Goal: Information Seeking & Learning: Learn about a topic

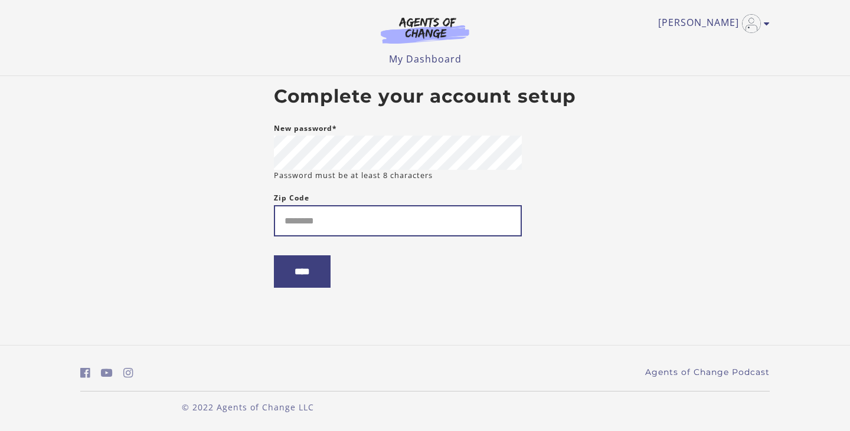
click at [402, 211] on input "Zip Code" at bounding box center [398, 220] width 248 height 31
type input "*****"
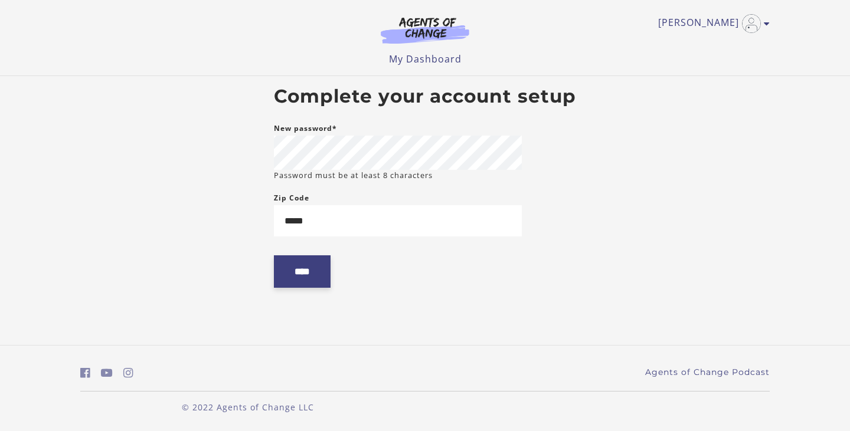
click at [316, 278] on input "****" at bounding box center [302, 271] width 57 height 32
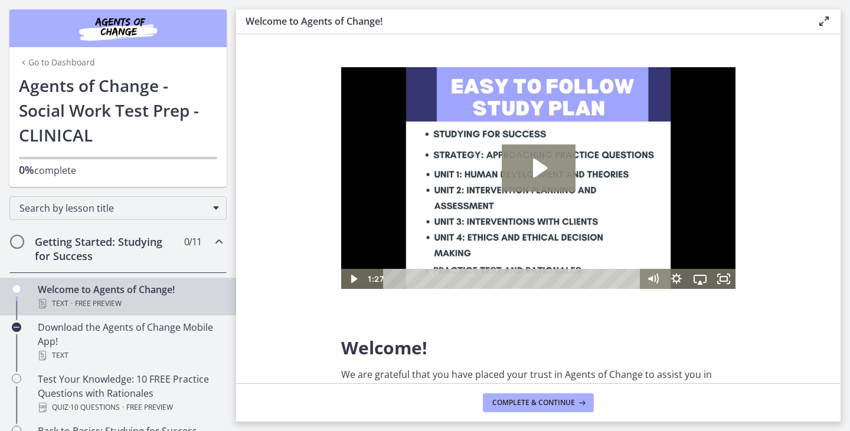
click at [541, 173] on icon "Play Video: c1o6hcmjueu5qasqsu00.mp4" at bounding box center [538, 168] width 74 height 47
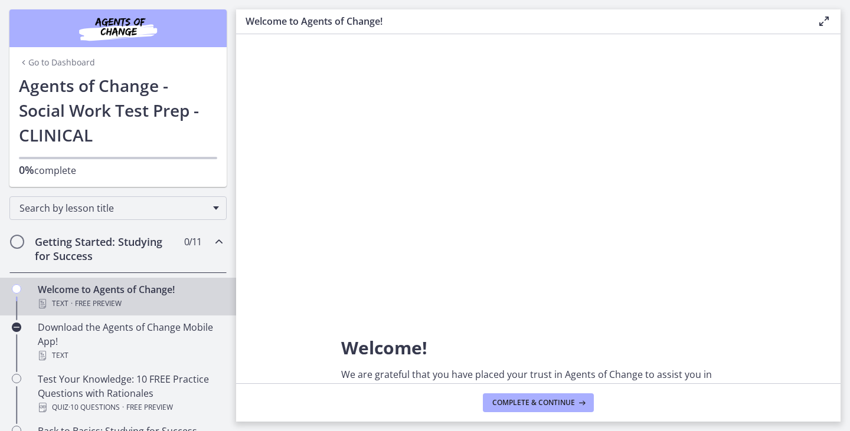
drag, startPoint x: 566, startPoint y: 398, endPoint x: 649, endPoint y: 293, distance: 133.5
click at [566, 398] on span "Complete & continue" at bounding box center [533, 402] width 83 height 9
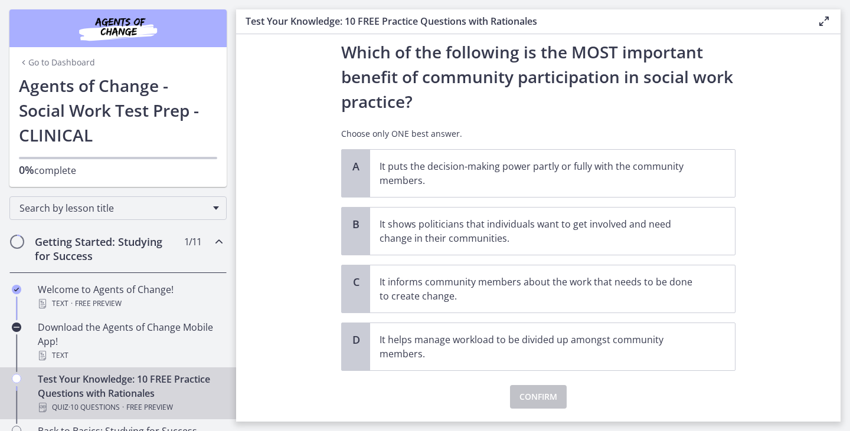
scroll to position [33, 0]
click at [553, 294] on p "It informs community members about the work that needs to be done to create cha…" at bounding box center [540, 288] width 322 height 28
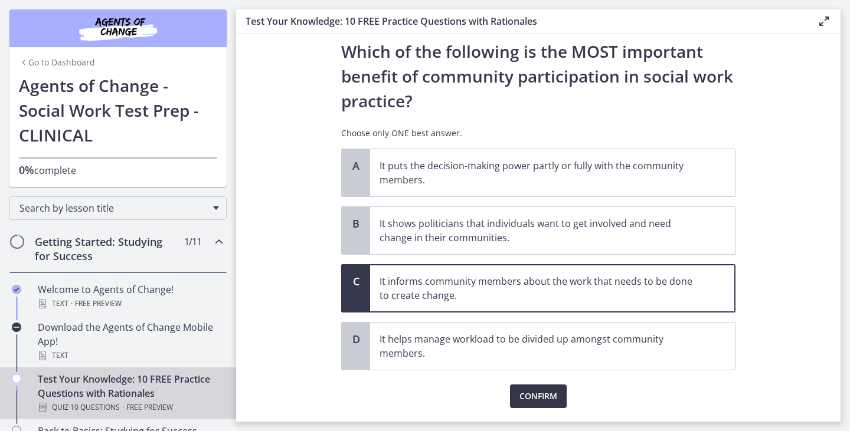
click at [539, 402] on span "Confirm" at bounding box center [538, 396] width 38 height 14
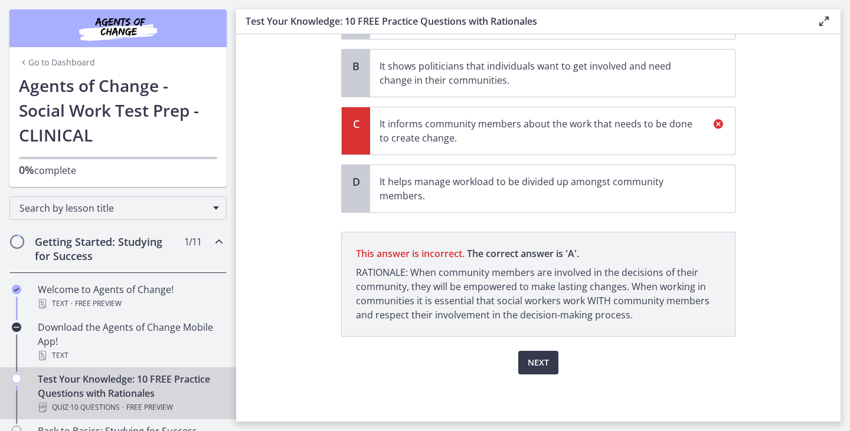
scroll to position [195, 0]
click at [547, 361] on span "Next" at bounding box center [537, 363] width 21 height 14
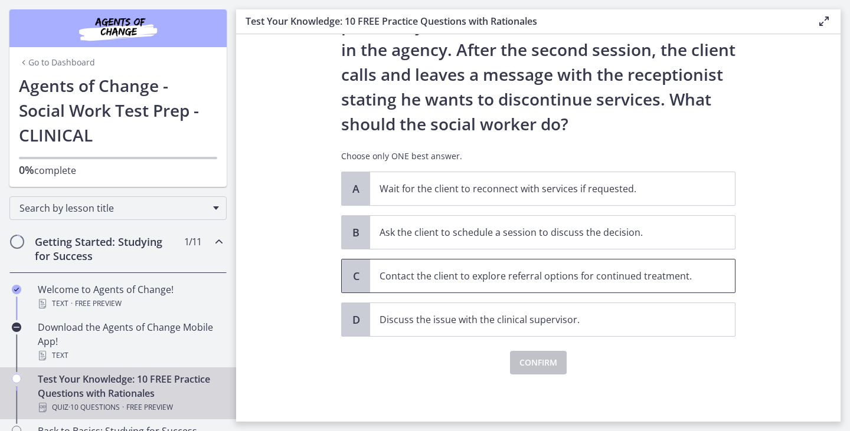
scroll to position [113, 0]
click at [477, 237] on span "Ask the client to schedule a session to discuss the decision." at bounding box center [552, 232] width 365 height 33
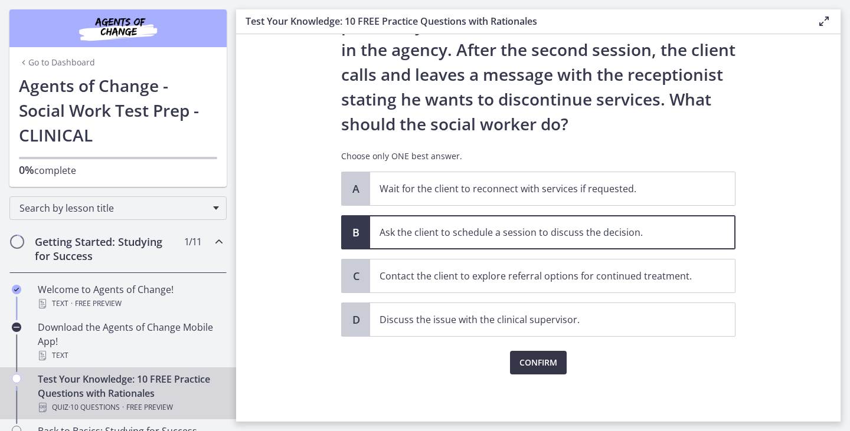
click at [532, 365] on span "Confirm" at bounding box center [538, 363] width 38 height 14
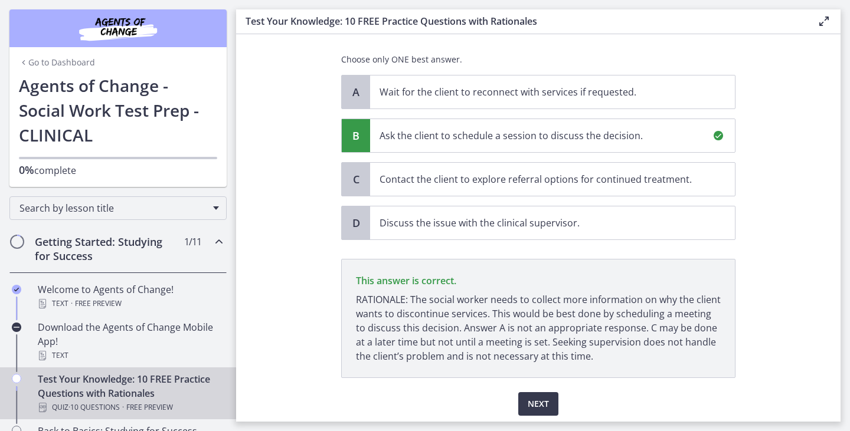
scroll to position [251, 0]
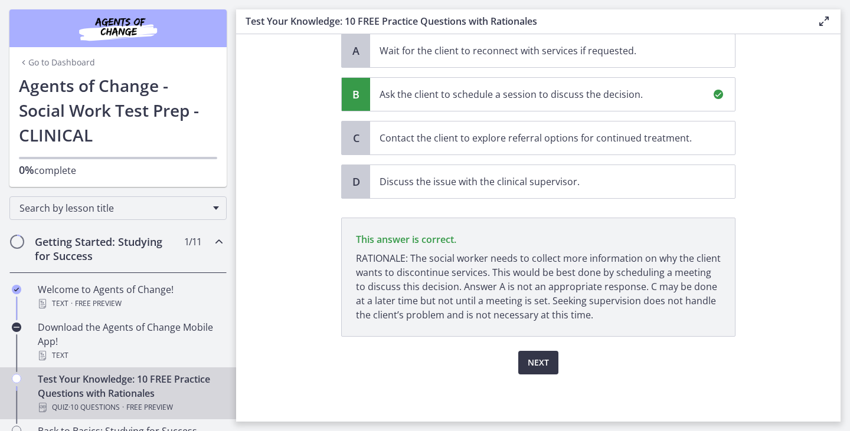
click at [537, 359] on span "Next" at bounding box center [537, 363] width 21 height 14
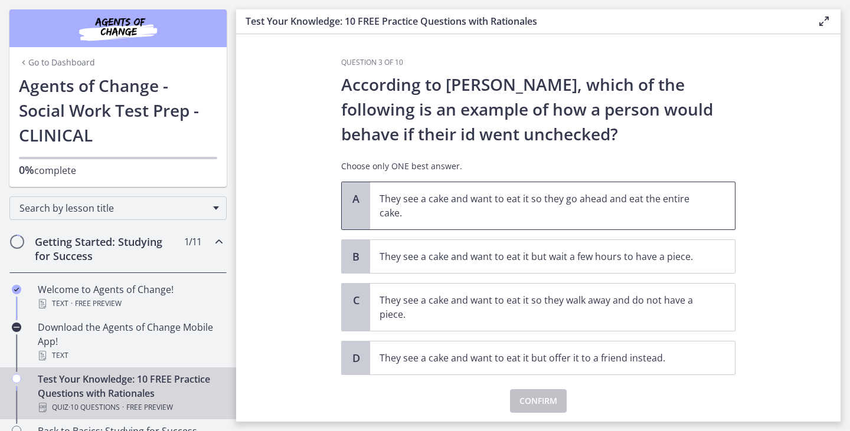
click at [471, 210] on p "They see a cake and want to eat it so they go ahead and eat the entire cake." at bounding box center [540, 206] width 322 height 28
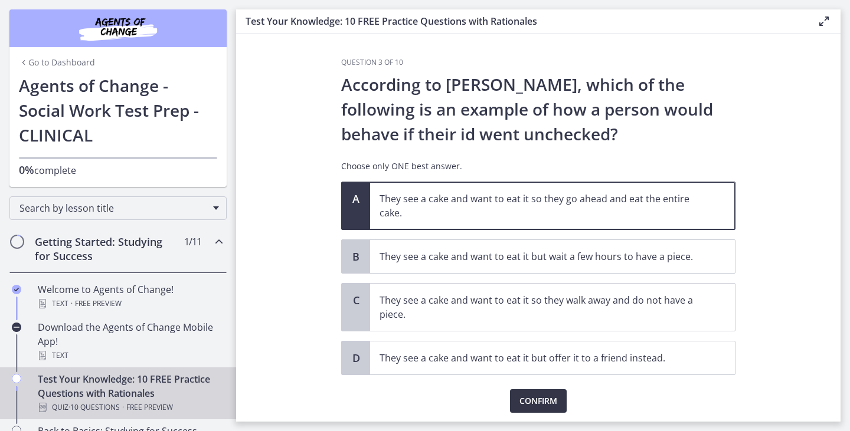
click at [516, 405] on button "Confirm" at bounding box center [538, 401] width 57 height 24
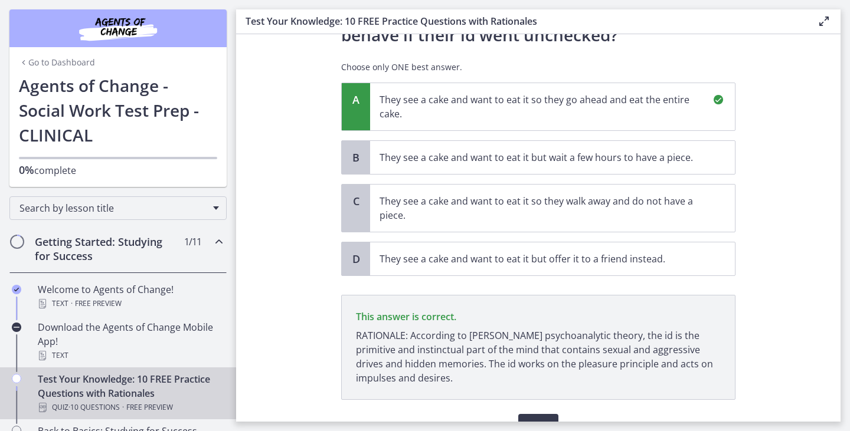
scroll to position [166, 0]
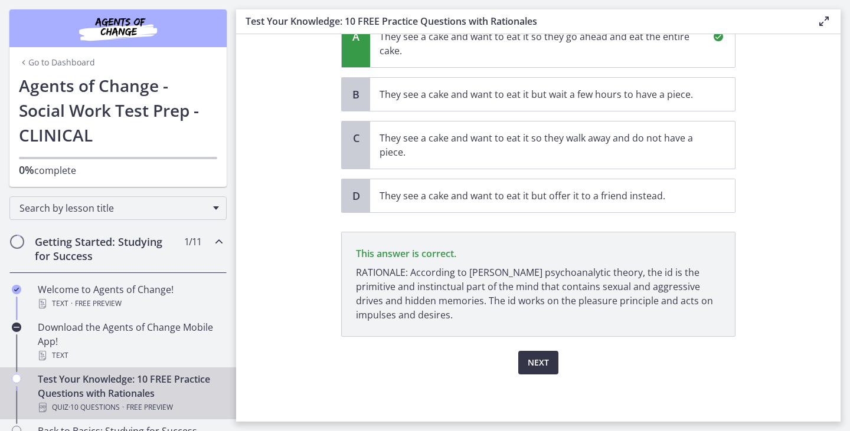
click at [537, 362] on span "Next" at bounding box center [537, 363] width 21 height 14
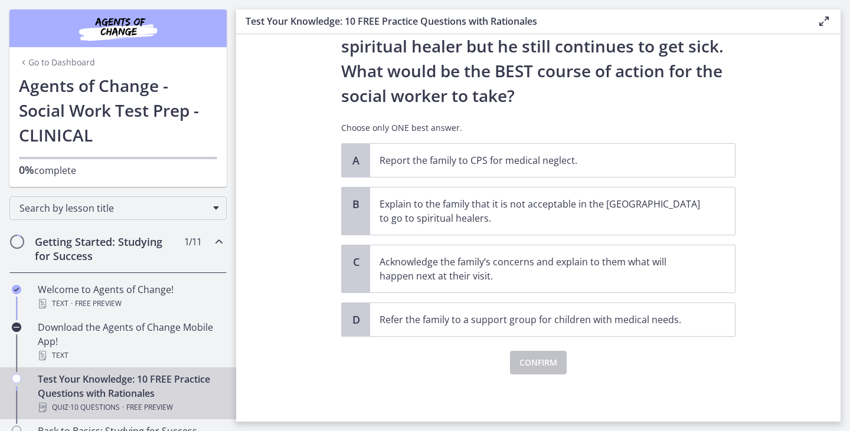
scroll to position [241, 0]
click at [671, 268] on p "Acknowledge the family’s concerns and explain to them what will happen next at …" at bounding box center [540, 269] width 322 height 28
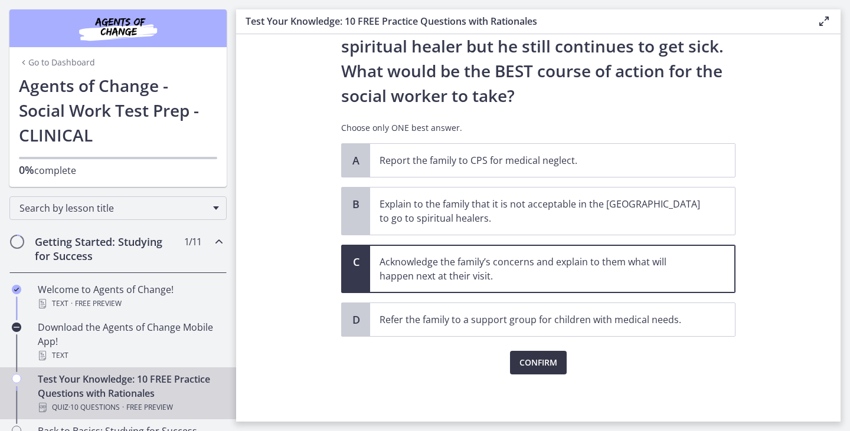
click at [539, 365] on span "Confirm" at bounding box center [538, 363] width 38 height 14
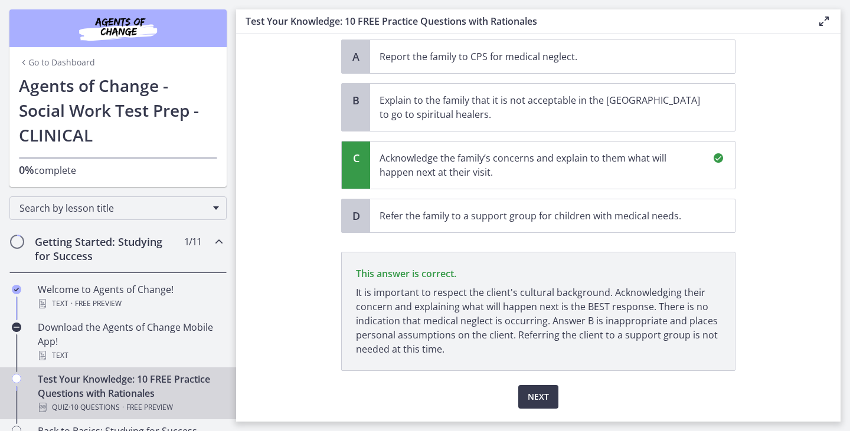
scroll to position [379, 0]
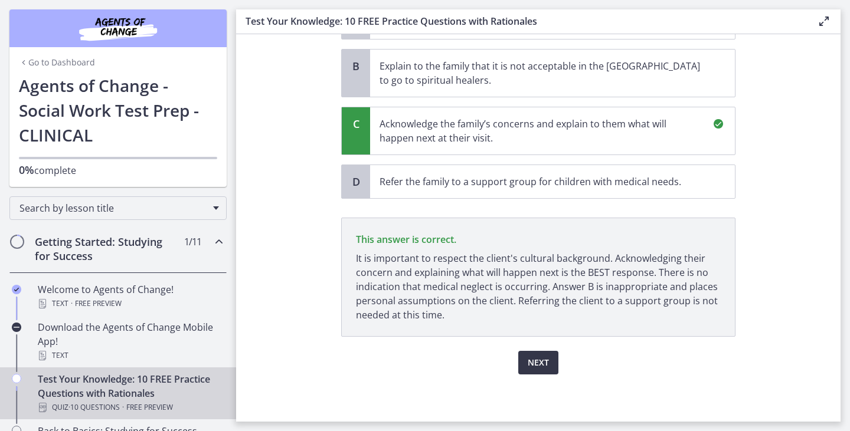
click at [537, 354] on button "Next" at bounding box center [538, 363] width 40 height 24
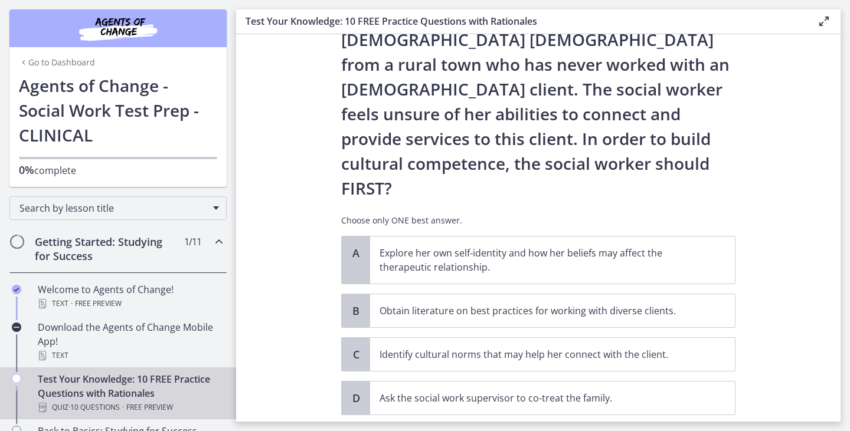
scroll to position [145, 0]
click at [632, 245] on p "Explore her own self-identity and how her beliefs may affect the therapeutic re…" at bounding box center [540, 259] width 322 height 28
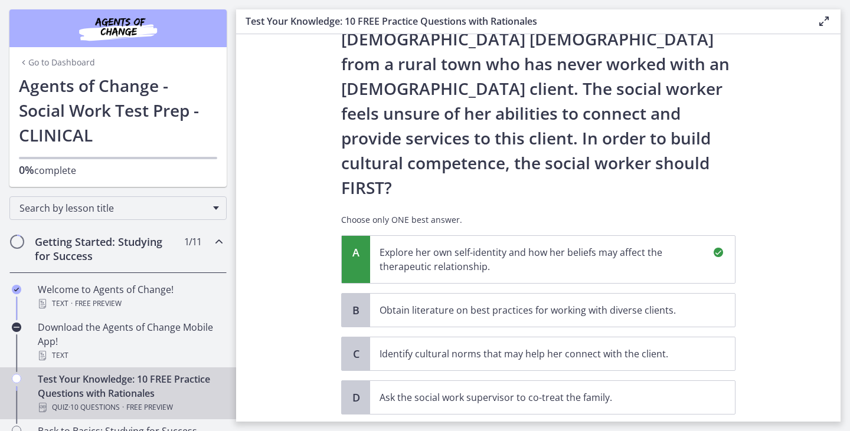
scroll to position [315, 0]
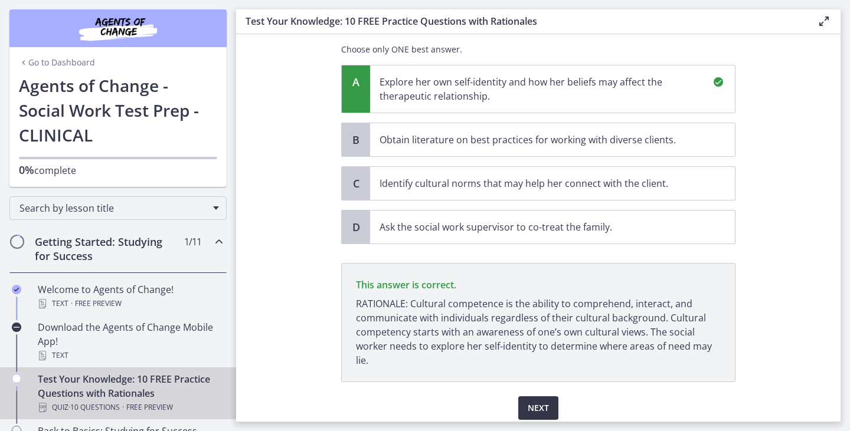
click at [542, 401] on span "Next" at bounding box center [537, 408] width 21 height 14
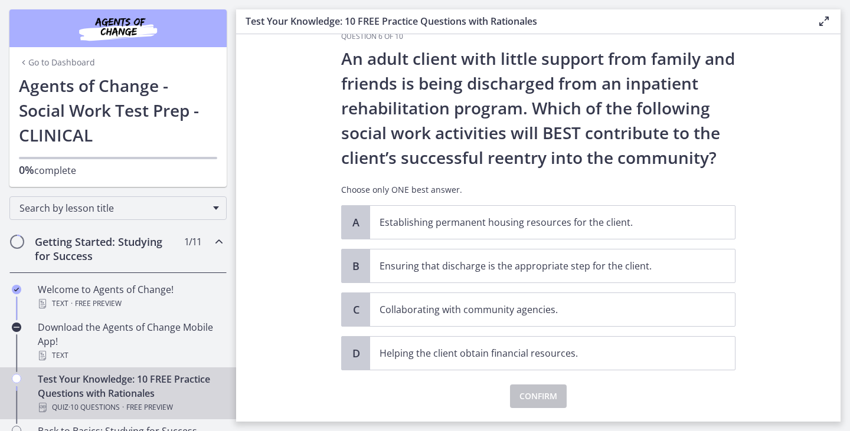
scroll to position [32, 0]
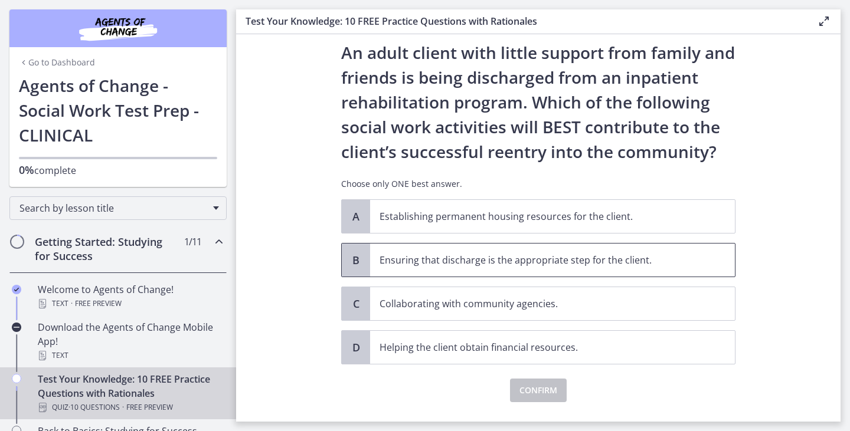
click at [674, 263] on p "Ensuring that discharge is the appropriate step for the client." at bounding box center [540, 260] width 322 height 14
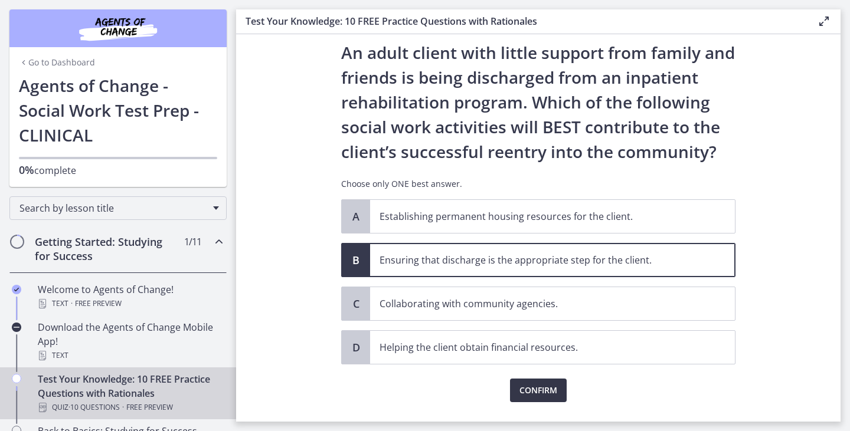
click at [555, 387] on span "Confirm" at bounding box center [538, 390] width 38 height 14
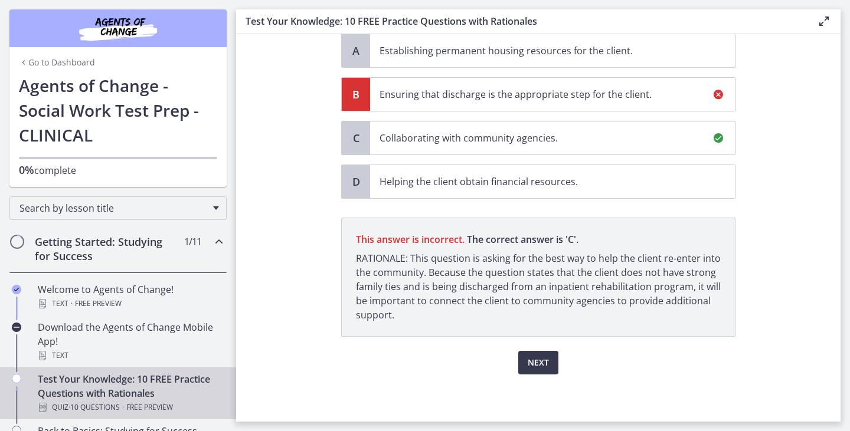
scroll to position [202, 0]
click at [533, 359] on span "Next" at bounding box center [537, 363] width 21 height 14
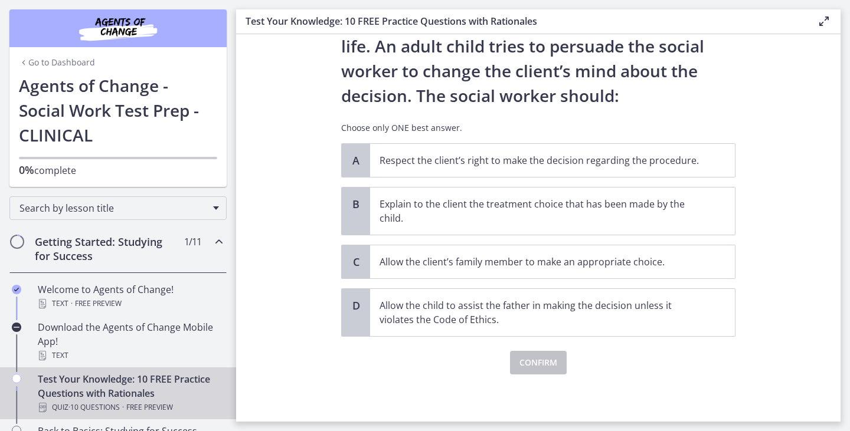
scroll to position [142, 0]
click at [502, 163] on p "Respect the client’s right to make the decision regarding the procedure." at bounding box center [540, 160] width 322 height 14
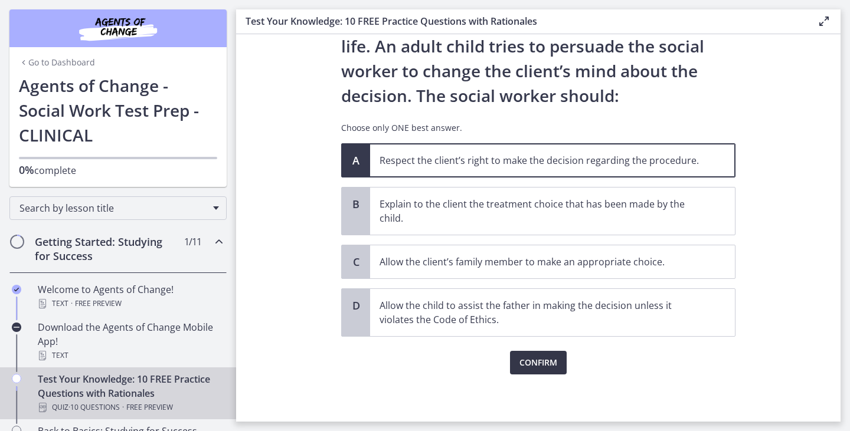
click at [537, 361] on span "Confirm" at bounding box center [538, 363] width 38 height 14
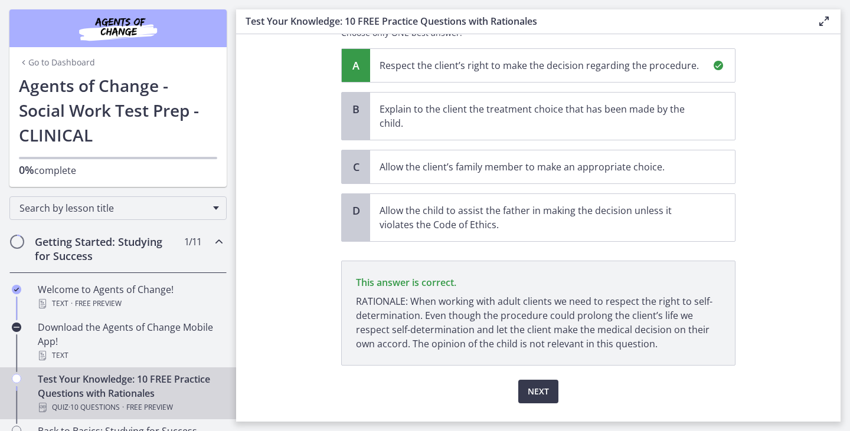
scroll to position [265, 0]
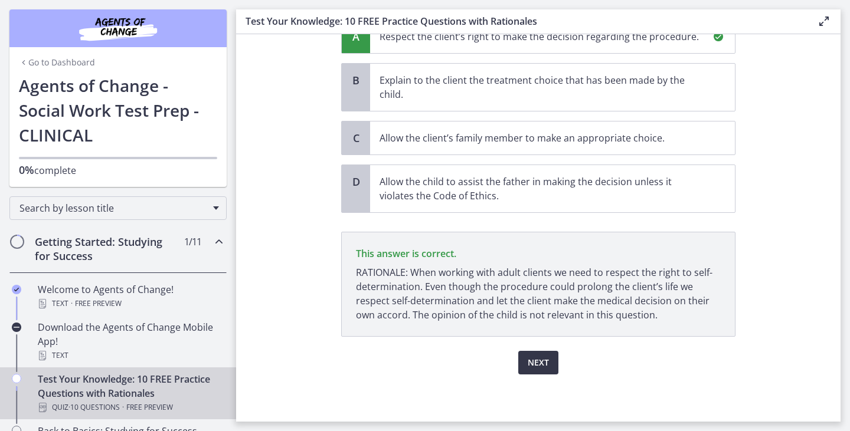
click at [539, 359] on span "Next" at bounding box center [537, 363] width 21 height 14
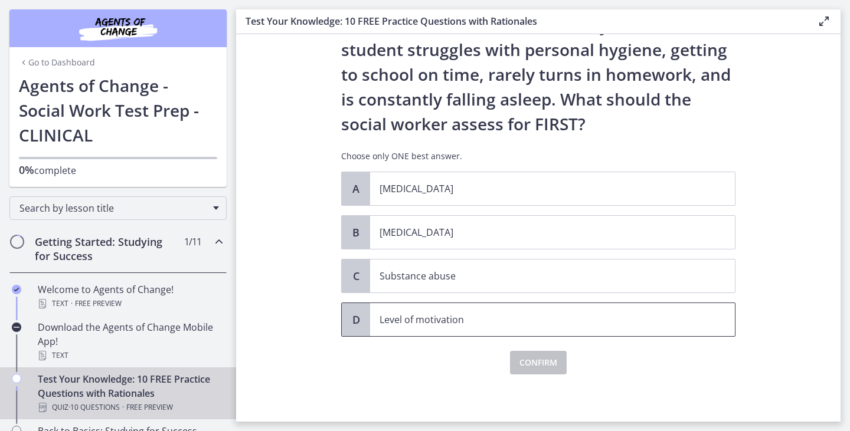
scroll to position [88, 0]
click at [480, 316] on p "Level of motivation" at bounding box center [540, 320] width 322 height 14
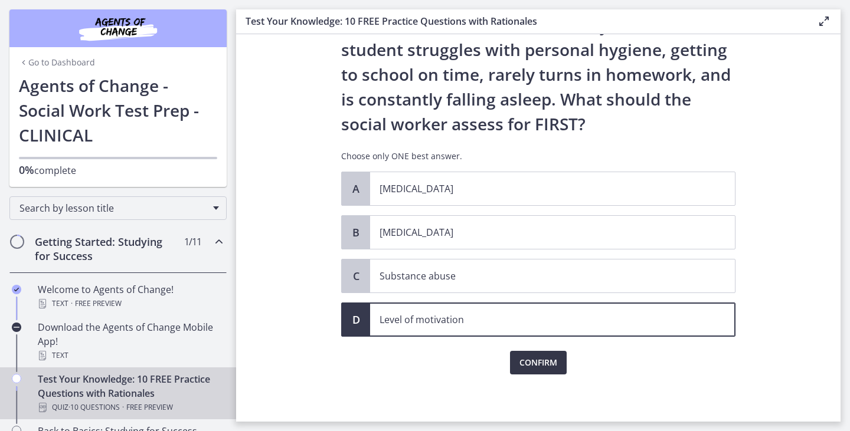
click at [540, 363] on span "Confirm" at bounding box center [538, 363] width 38 height 14
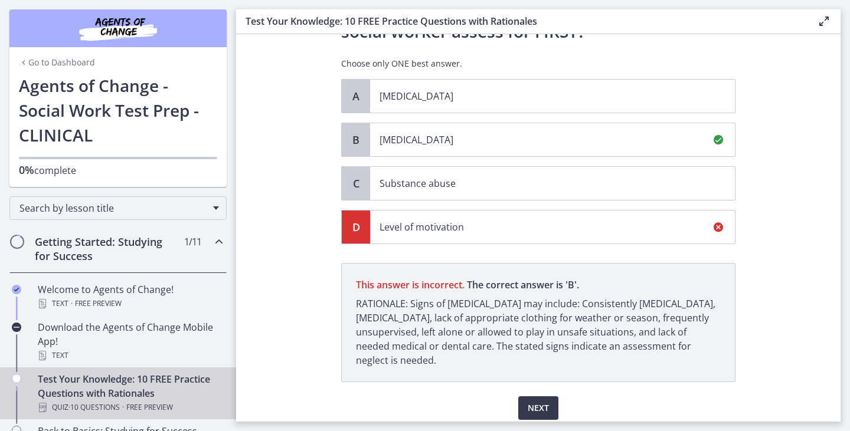
scroll to position [175, 0]
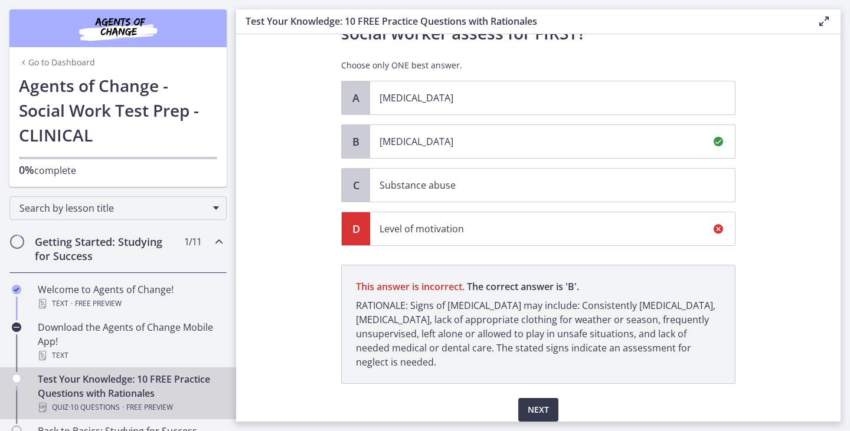
click at [612, 155] on span "[MEDICAL_DATA]" at bounding box center [552, 141] width 365 height 33
click at [539, 411] on span "Next" at bounding box center [537, 410] width 21 height 14
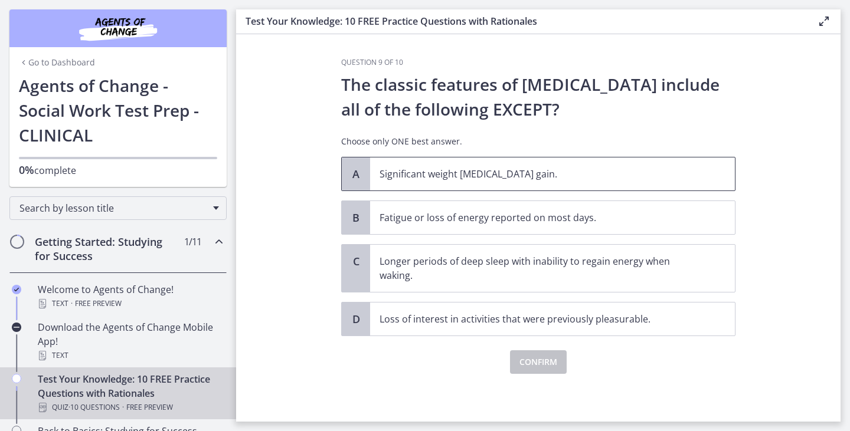
click at [480, 168] on span "Significant weight [MEDICAL_DATA] gain." at bounding box center [552, 174] width 365 height 33
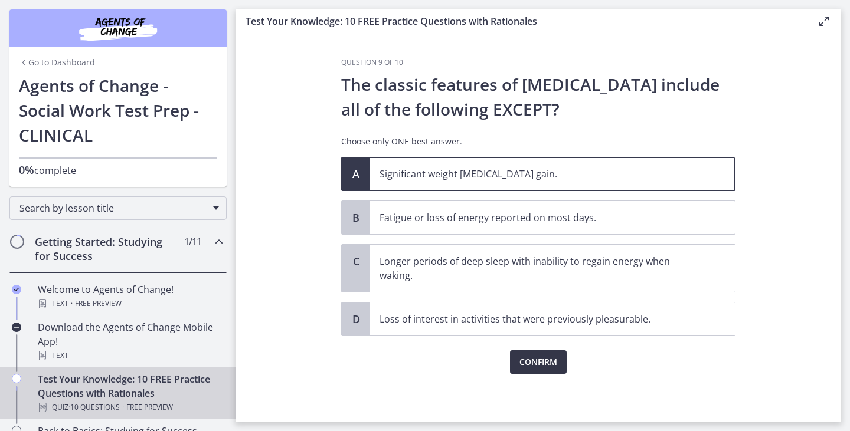
click at [534, 362] on span "Confirm" at bounding box center [538, 362] width 38 height 14
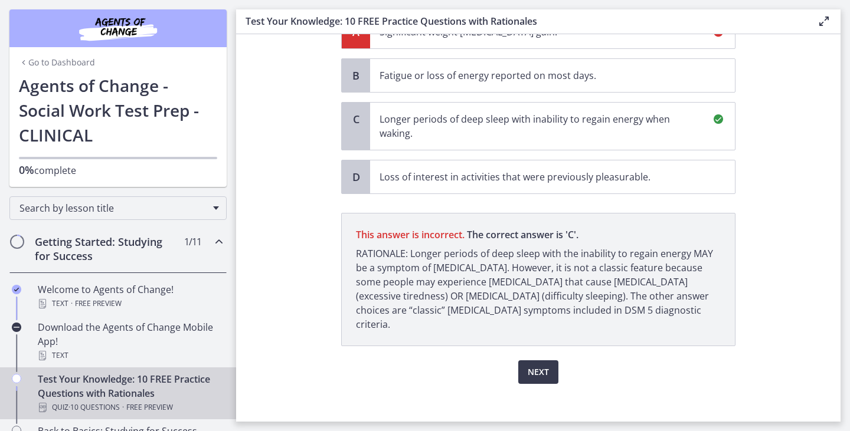
scroll to position [142, 0]
click at [542, 349] on div "Next" at bounding box center [538, 366] width 394 height 38
click at [543, 366] on span "Next" at bounding box center [537, 373] width 21 height 14
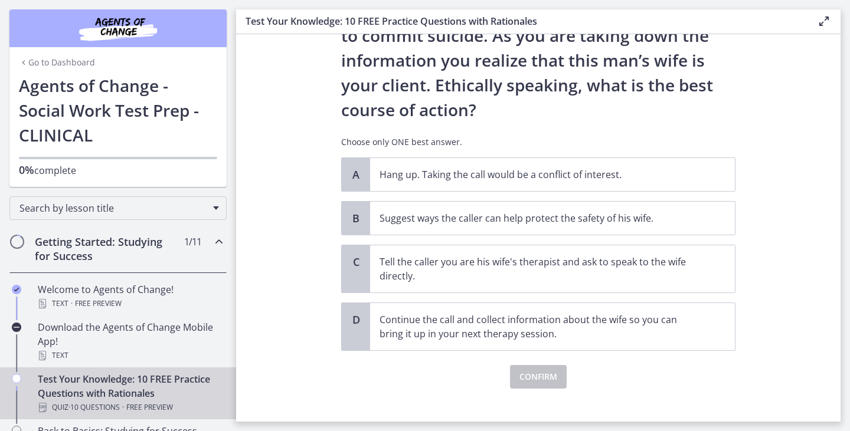
scroll to position [152, 0]
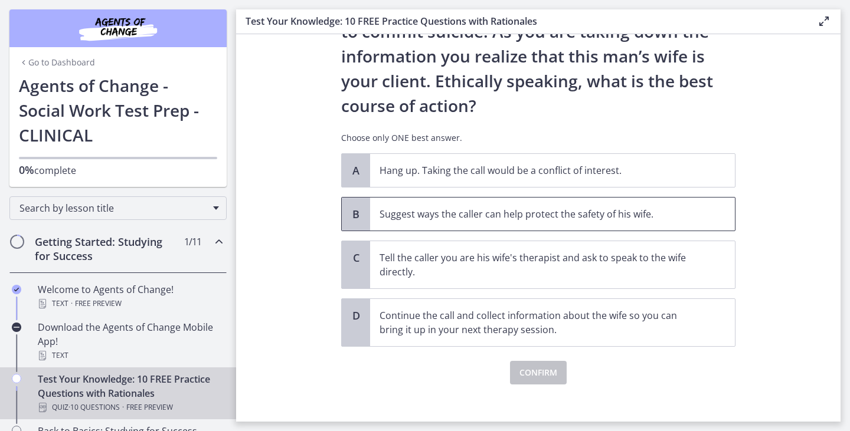
click at [517, 211] on p "Suggest ways the caller can help protect the safety of his wife." at bounding box center [540, 214] width 322 height 14
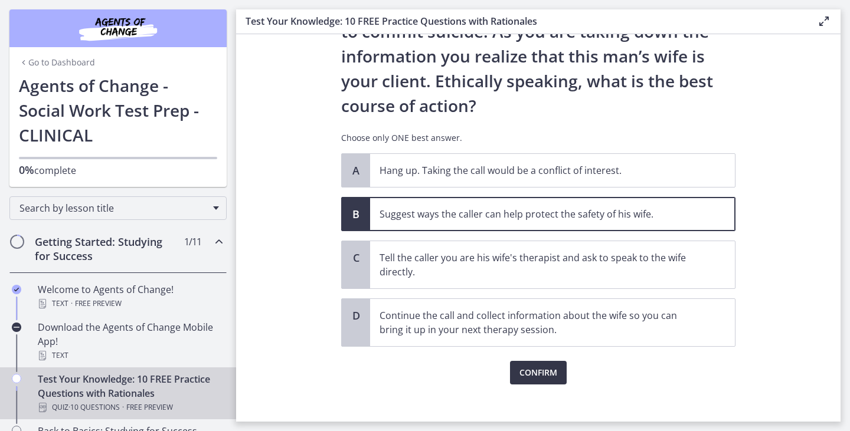
click at [535, 380] on span "Confirm" at bounding box center [538, 373] width 38 height 14
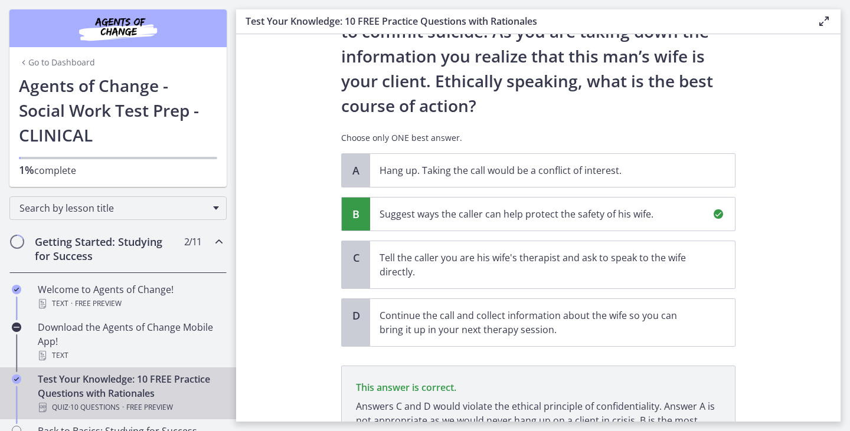
scroll to position [276, 0]
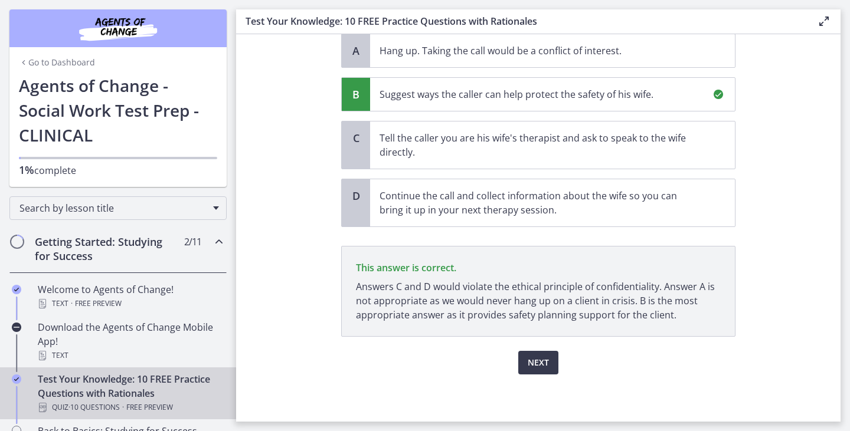
click at [544, 374] on div "Next" at bounding box center [538, 356] width 394 height 38
click at [545, 352] on button "Next" at bounding box center [538, 363] width 40 height 24
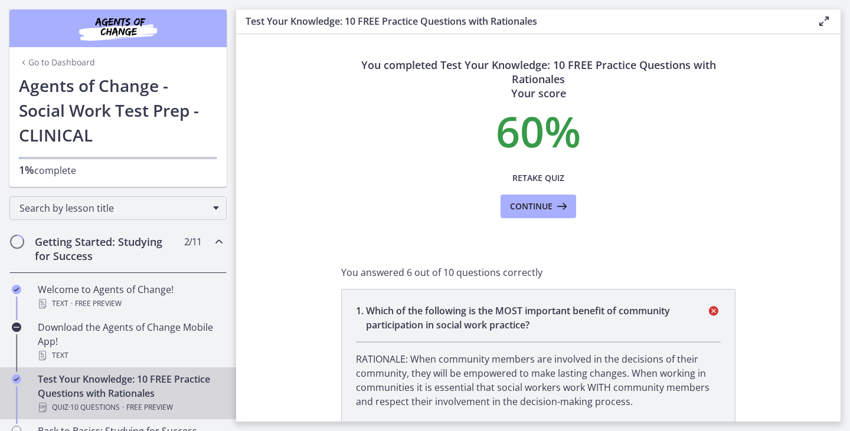
scroll to position [0, 0]
click at [533, 214] on span "Continue" at bounding box center [531, 206] width 42 height 14
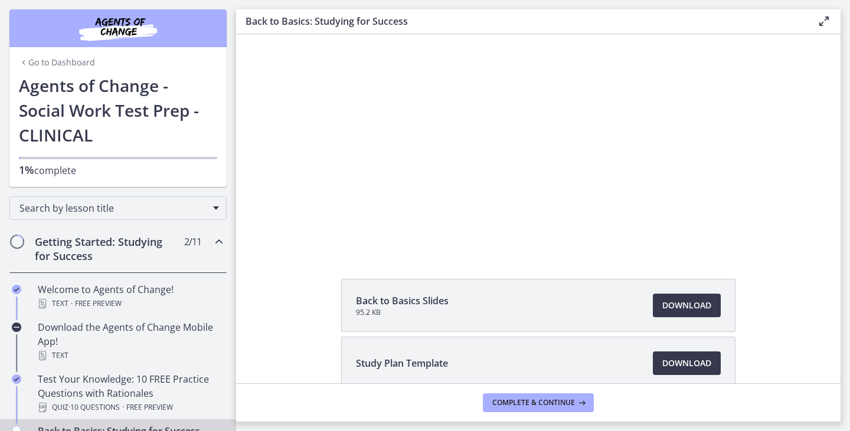
scroll to position [60, 0]
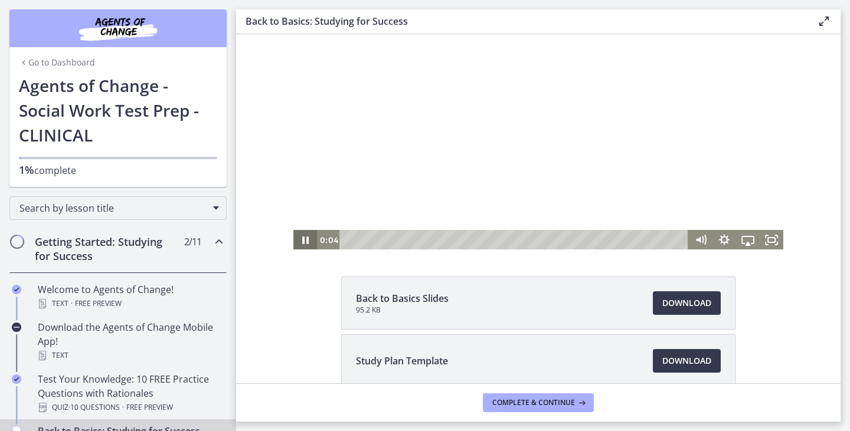
click at [309, 238] on icon "Pause" at bounding box center [305, 240] width 6 height 8
drag, startPoint x: 351, startPoint y: 240, endPoint x: 321, endPoint y: 243, distance: 30.2
click at [321, 243] on div "0:00 0:00" at bounding box center [503, 239] width 372 height 20
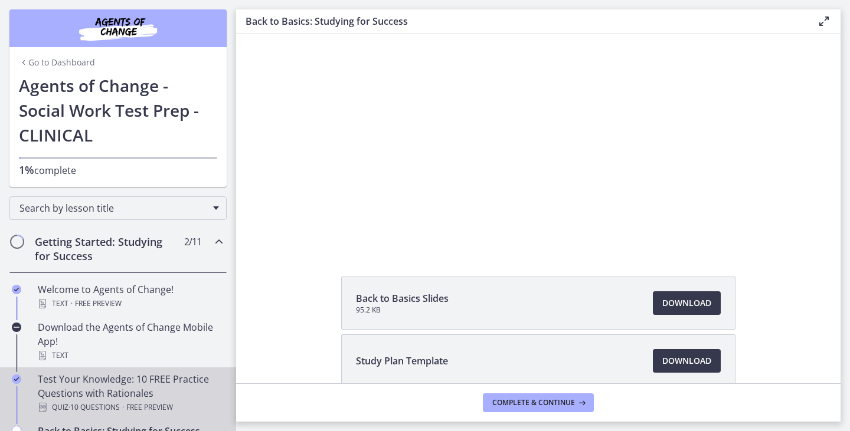
click at [114, 416] on link "Test Your Knowledge: 10 FREE Practice Questions with Rationales Quiz · 10 Quest…" at bounding box center [118, 394] width 236 height 52
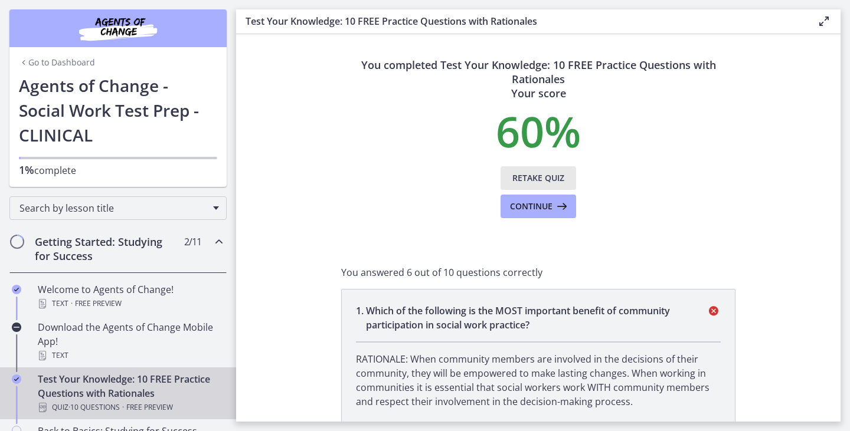
click at [523, 178] on span "Retake Quiz" at bounding box center [538, 178] width 52 height 14
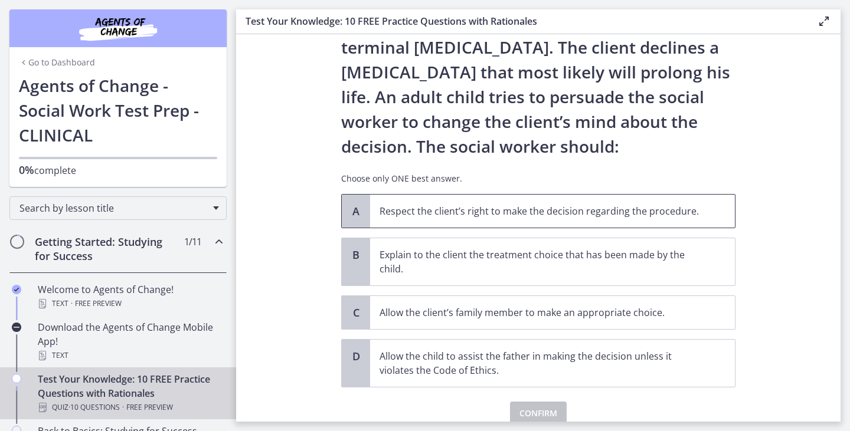
scroll to position [90, 0]
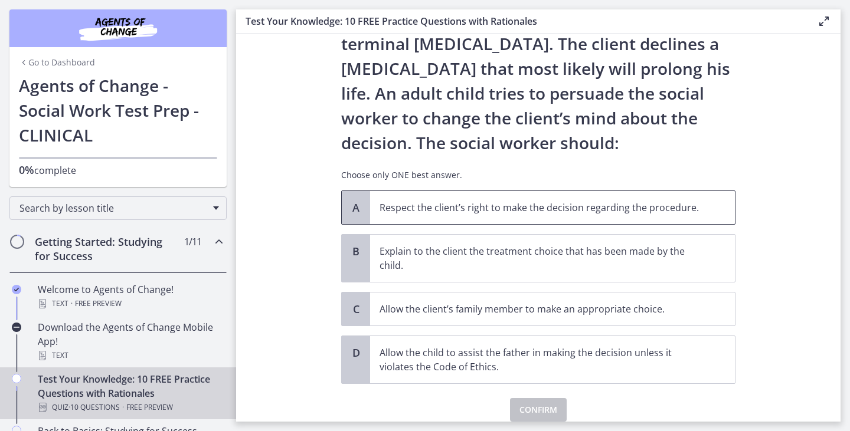
click at [573, 206] on p "Respect the client’s right to make the decision regarding the procedure." at bounding box center [540, 208] width 322 height 14
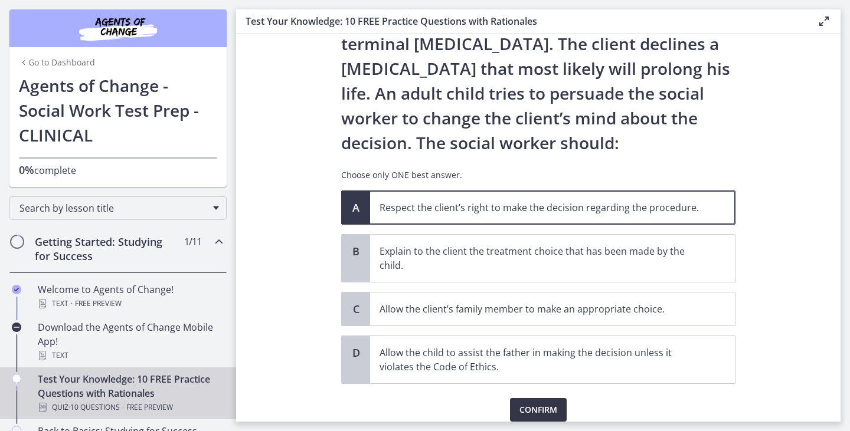
click at [547, 402] on button "Confirm" at bounding box center [538, 410] width 57 height 24
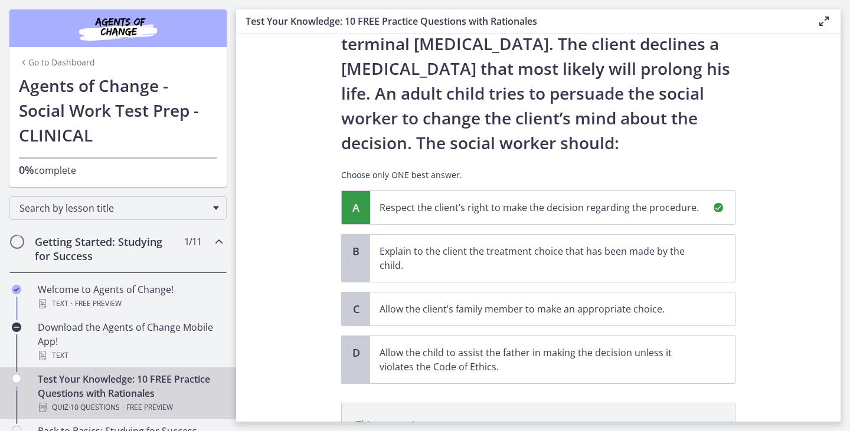
scroll to position [265, 0]
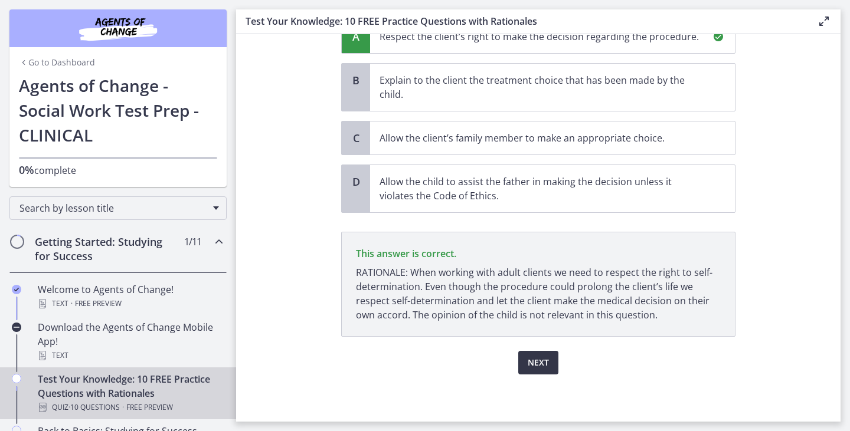
click at [544, 360] on span "Next" at bounding box center [537, 363] width 21 height 14
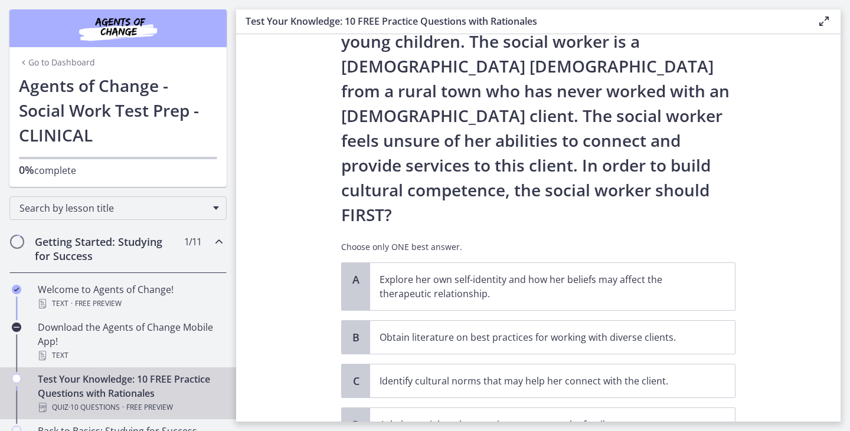
scroll to position [119, 0]
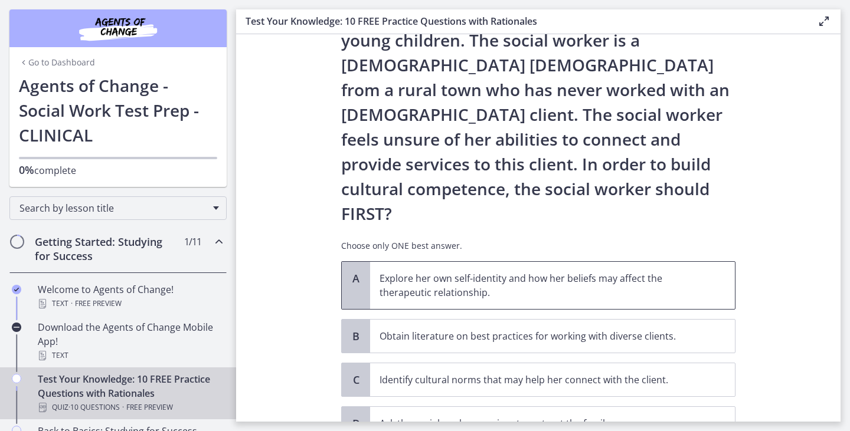
click at [591, 271] on p "Explore her own self-identity and how her beliefs may affect the therapeutic re…" at bounding box center [540, 285] width 322 height 28
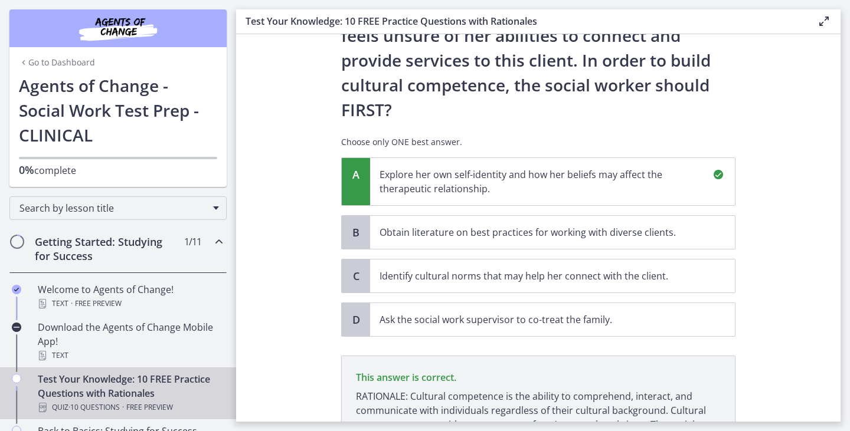
scroll to position [315, 0]
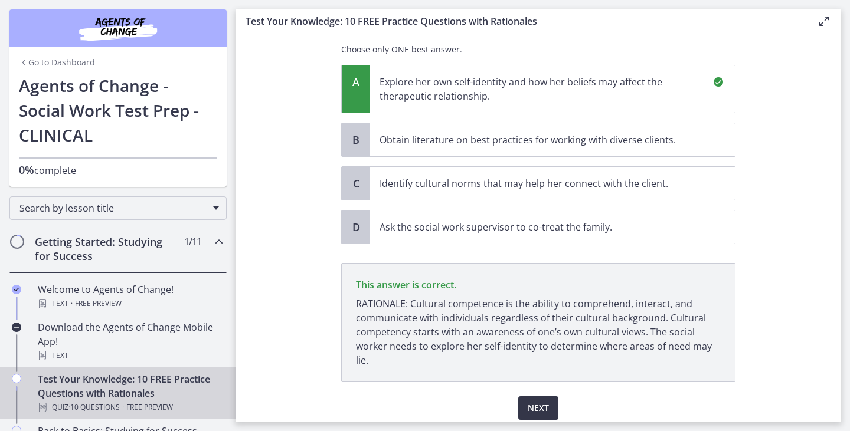
click at [540, 401] on span "Next" at bounding box center [537, 408] width 21 height 14
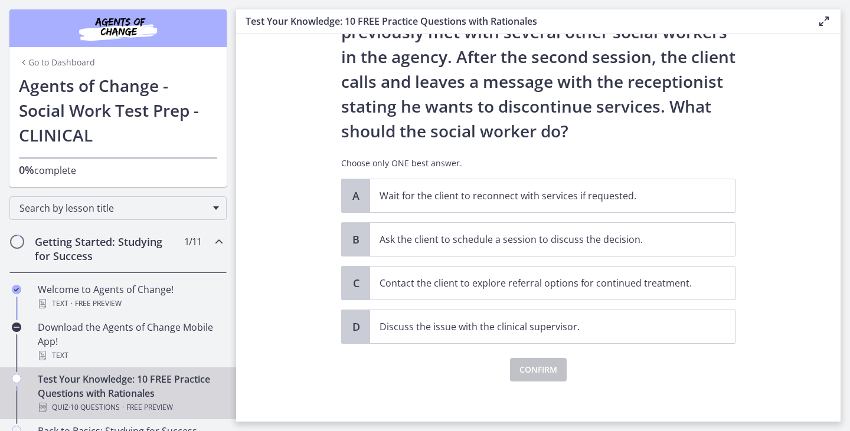
scroll to position [103, 0]
click at [552, 246] on p "Ask the client to schedule a session to discuss the decision." at bounding box center [540, 239] width 322 height 14
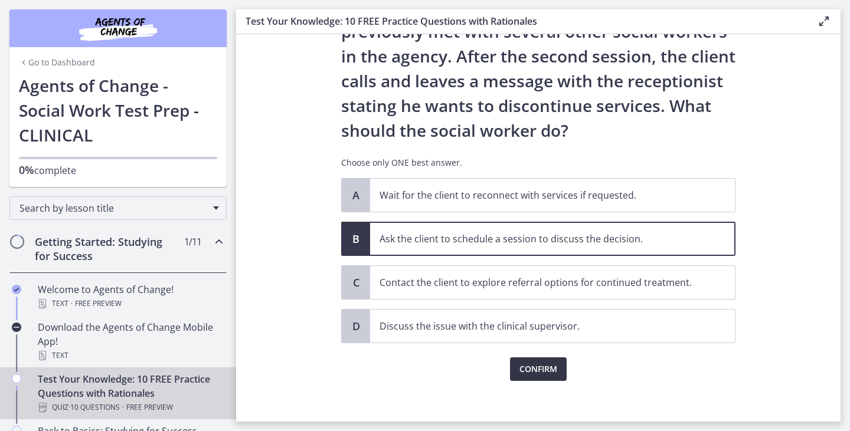
click at [543, 381] on button "Confirm" at bounding box center [538, 369] width 57 height 24
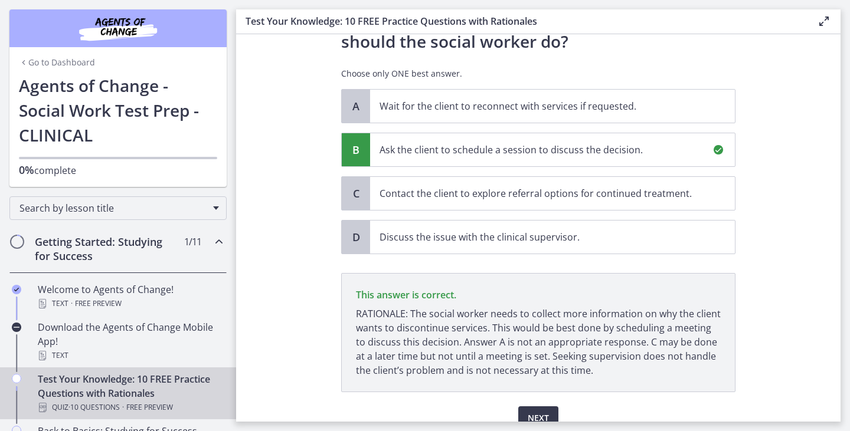
scroll to position [251, 0]
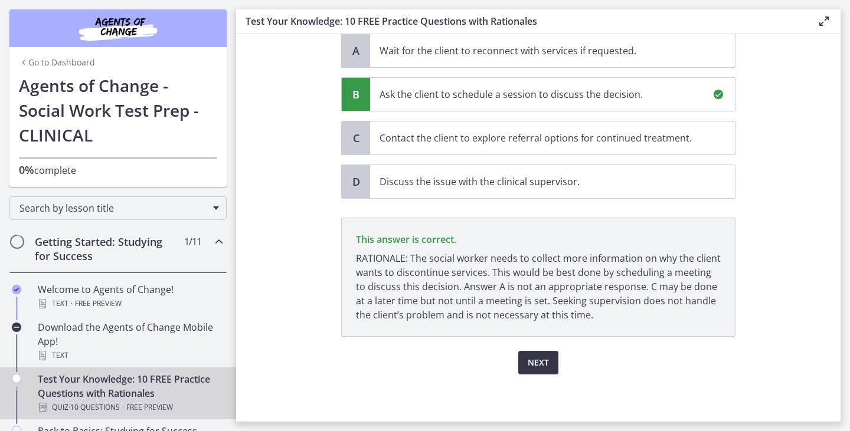
click at [541, 369] on button "Next" at bounding box center [538, 363] width 40 height 24
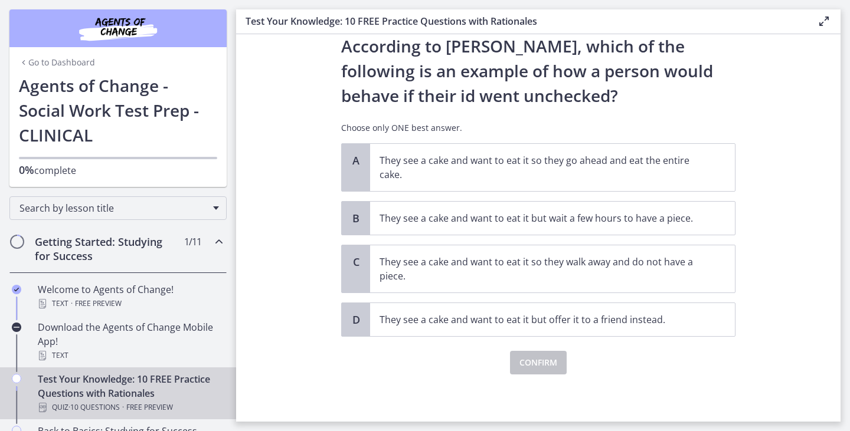
scroll to position [0, 0]
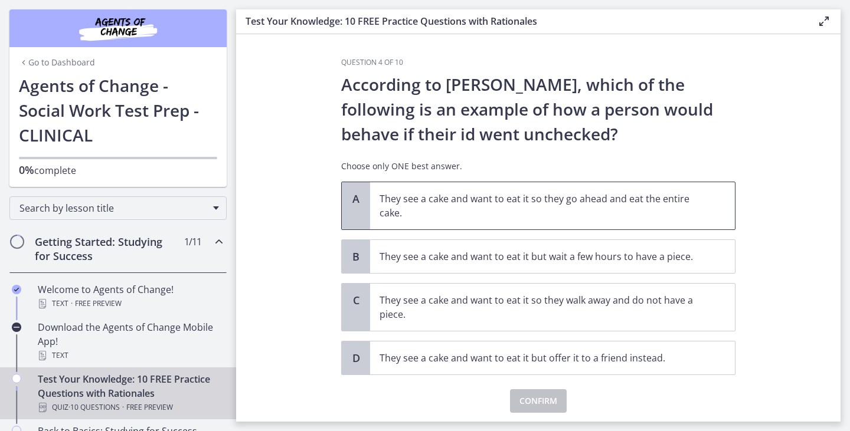
click at [518, 220] on p "They see a cake and want to eat it so they go ahead and eat the entire cake." at bounding box center [540, 206] width 322 height 28
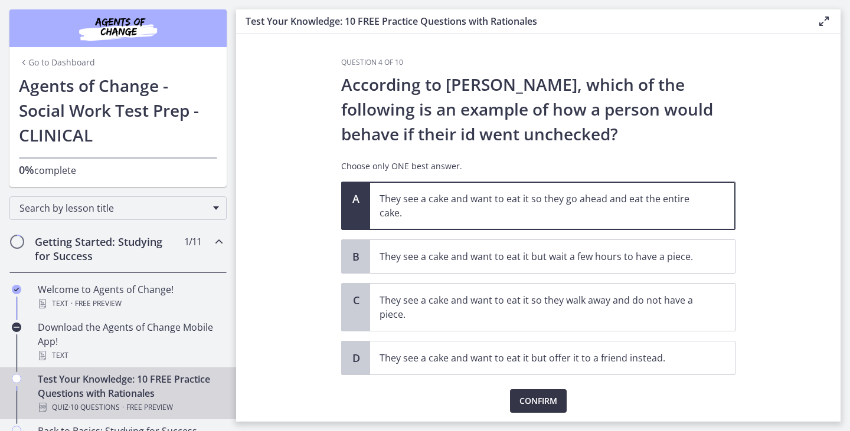
click at [537, 408] on span "Confirm" at bounding box center [538, 401] width 38 height 14
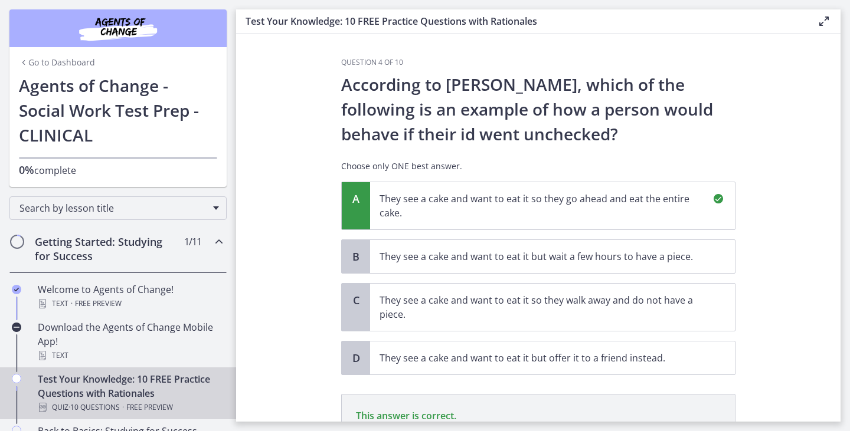
scroll to position [166, 0]
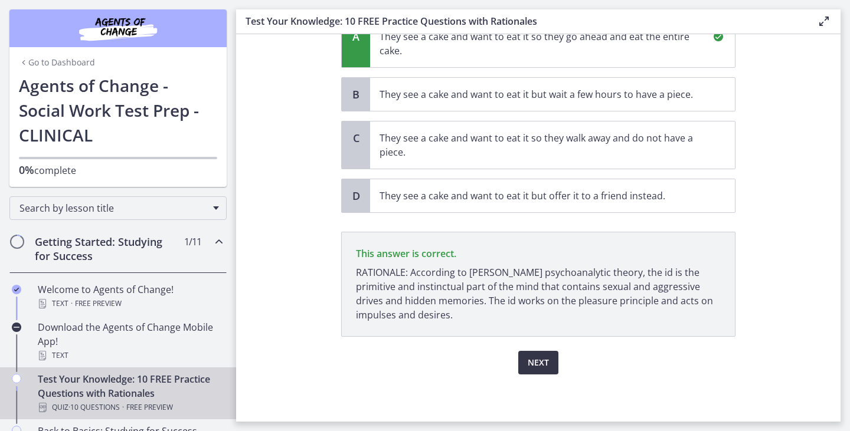
click at [534, 369] on button "Next" at bounding box center [538, 363] width 40 height 24
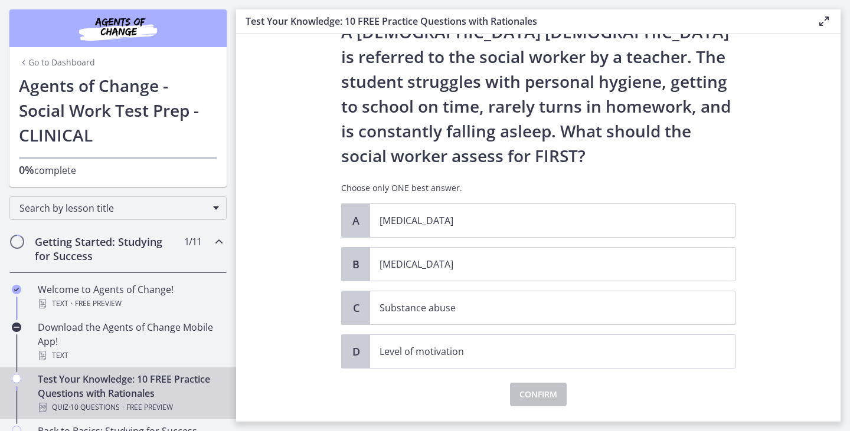
scroll to position [55, 0]
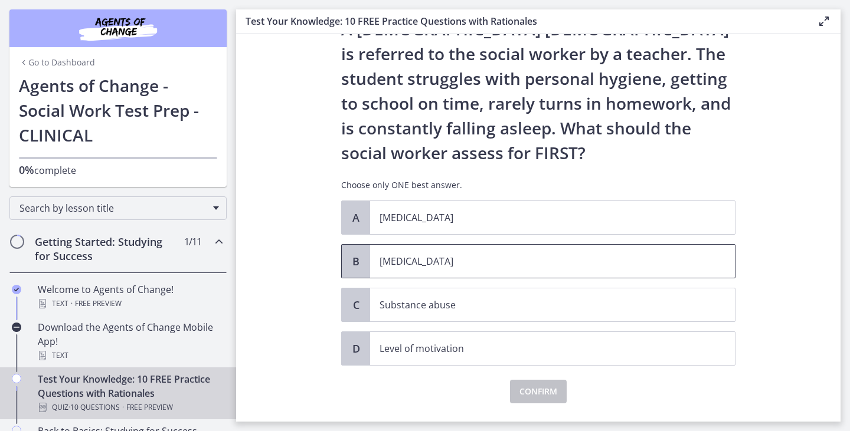
click at [517, 257] on p "[MEDICAL_DATA]" at bounding box center [540, 261] width 322 height 14
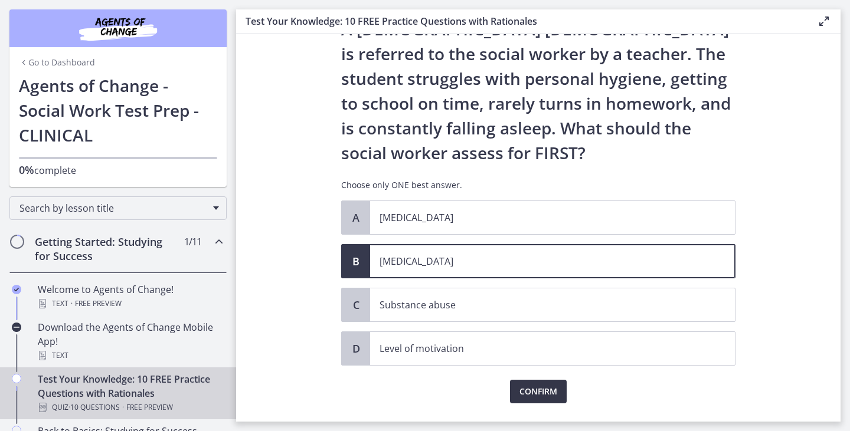
click at [533, 384] on button "Confirm" at bounding box center [538, 392] width 57 height 24
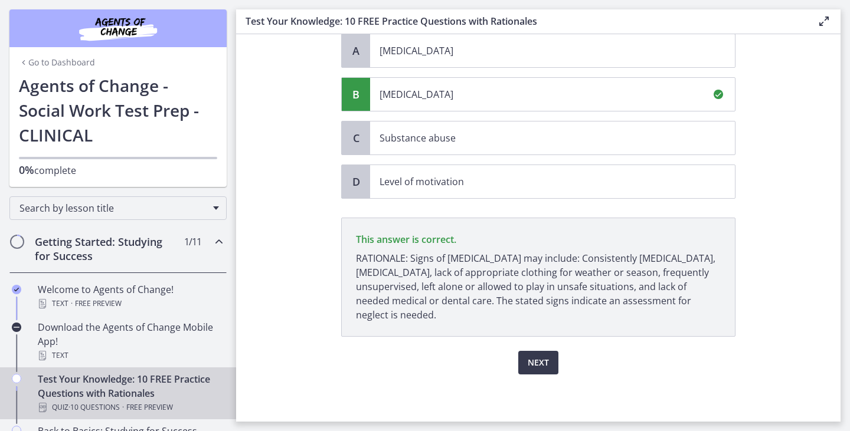
scroll to position [227, 0]
click at [539, 369] on button "Next" at bounding box center [538, 363] width 40 height 24
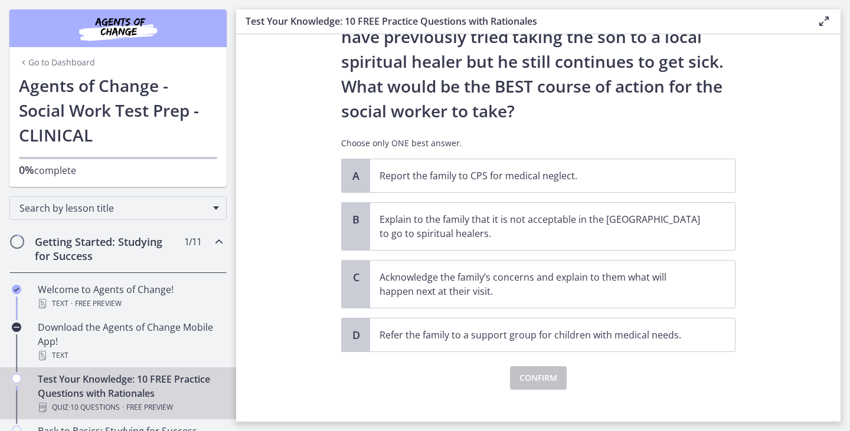
scroll to position [233, 0]
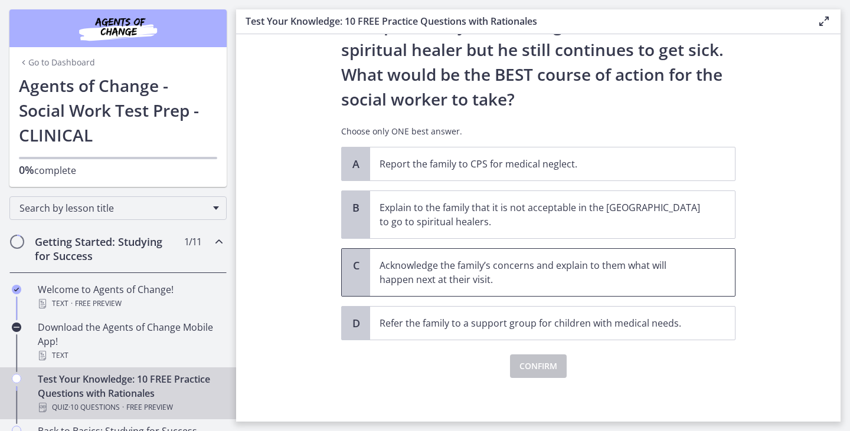
click at [509, 269] on p "Acknowledge the family’s concerns and explain to them what will happen next at …" at bounding box center [540, 272] width 322 height 28
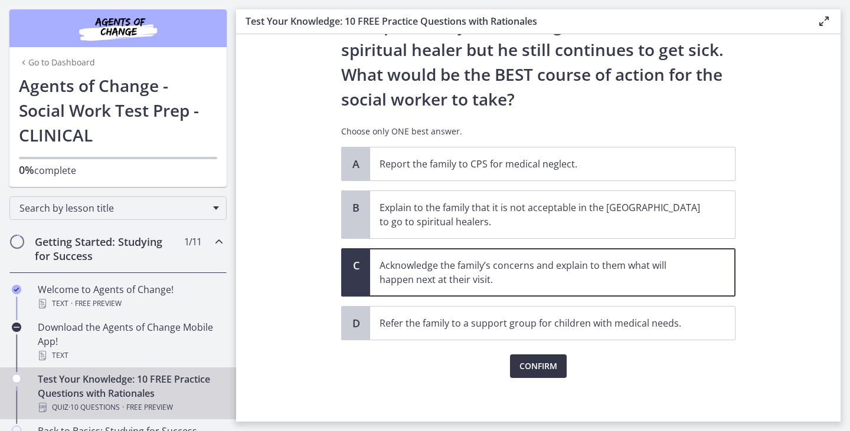
click at [550, 370] on span "Confirm" at bounding box center [538, 366] width 38 height 14
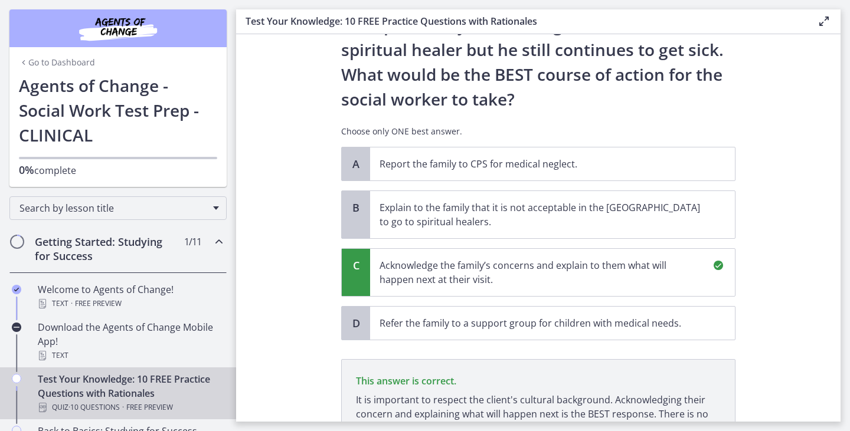
scroll to position [379, 0]
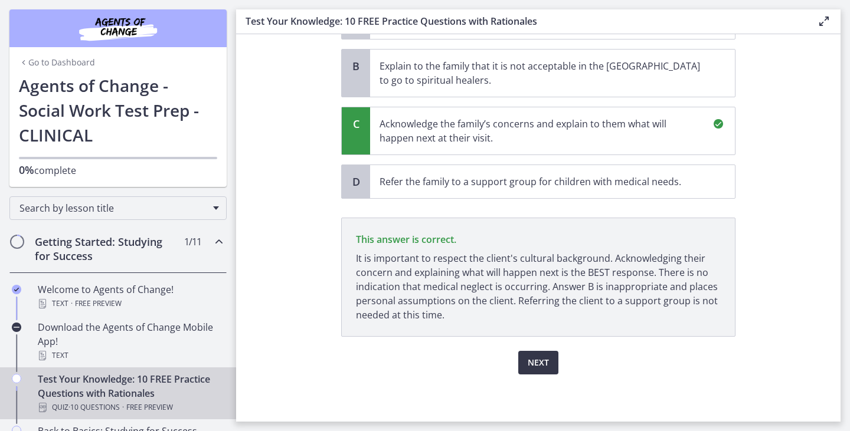
click at [547, 359] on span "Next" at bounding box center [537, 363] width 21 height 14
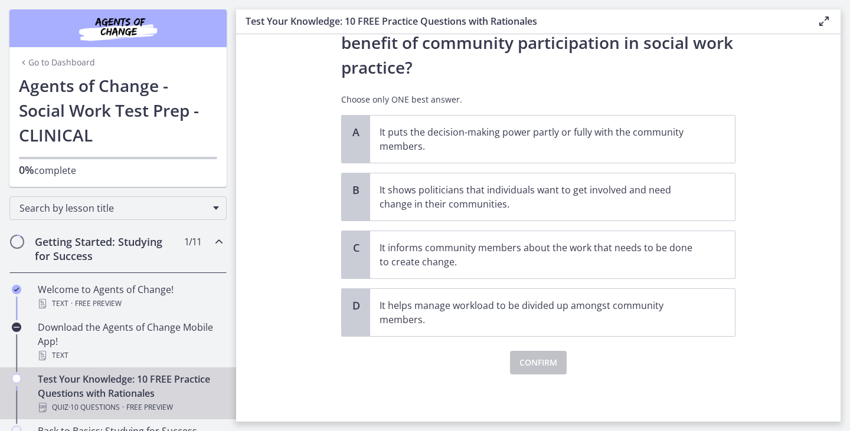
scroll to position [0, 0]
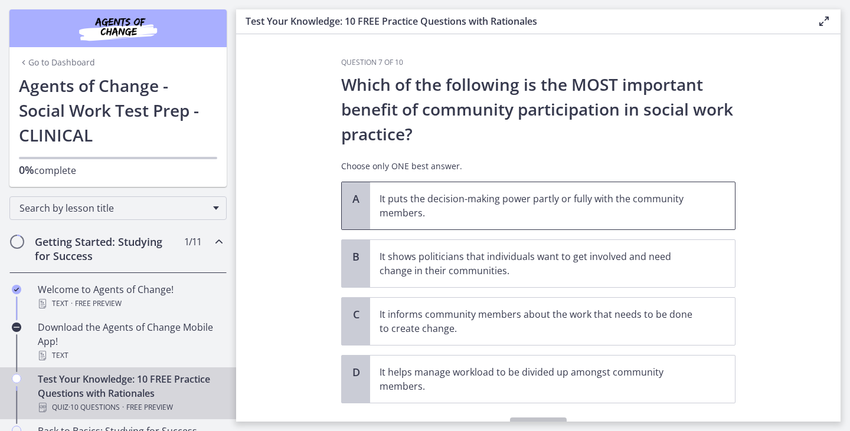
click at [532, 204] on p "It puts the decision-making power partly or fully with the community members." at bounding box center [540, 206] width 322 height 28
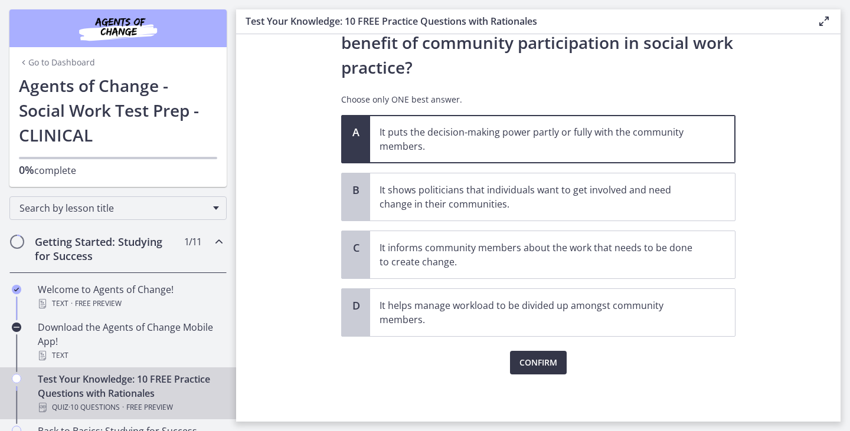
click at [557, 356] on button "Confirm" at bounding box center [538, 363] width 57 height 24
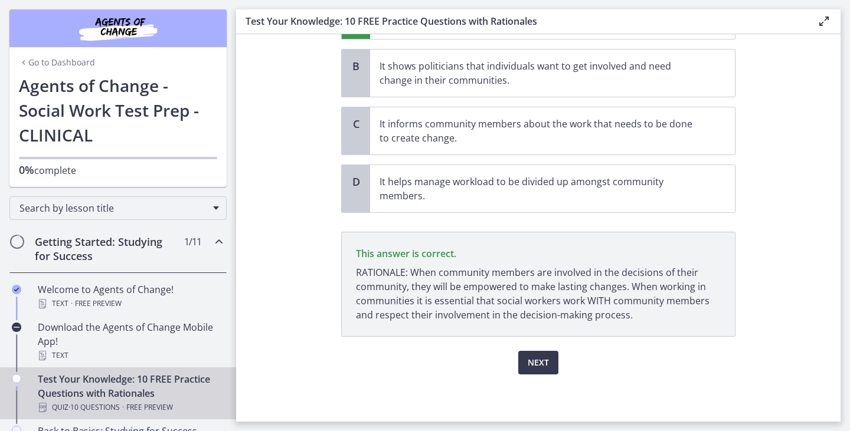
scroll to position [195, 0]
click at [549, 365] on button "Next" at bounding box center [538, 363] width 40 height 24
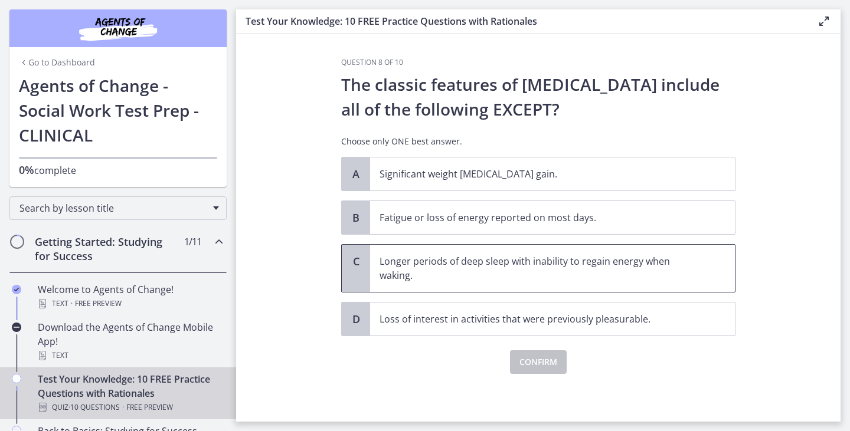
click at [481, 262] on p "Longer periods of deep sleep with inability to regain energy when waking." at bounding box center [540, 268] width 322 height 28
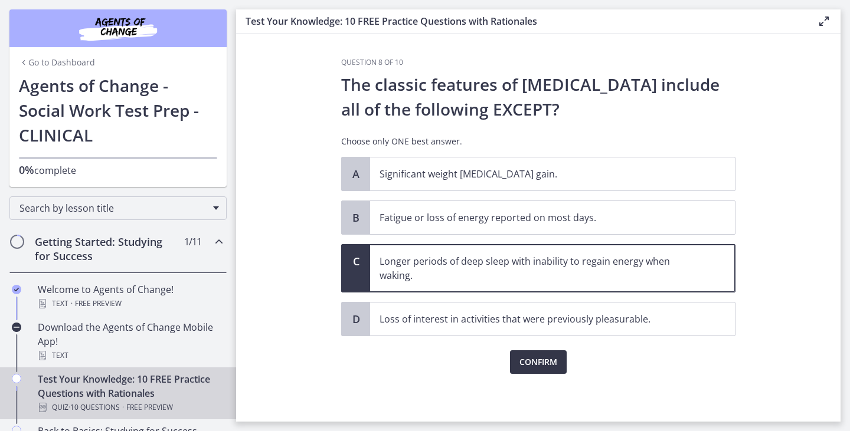
click at [532, 365] on span "Confirm" at bounding box center [538, 362] width 38 height 14
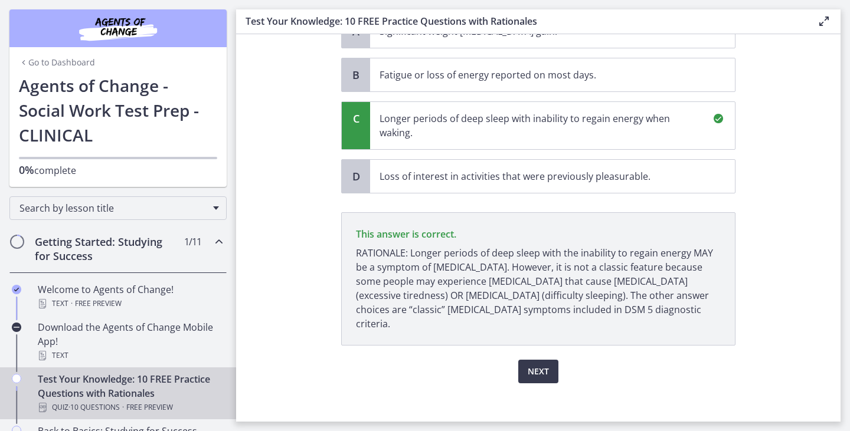
scroll to position [142, 0]
click at [552, 363] on button "Next" at bounding box center [538, 373] width 40 height 24
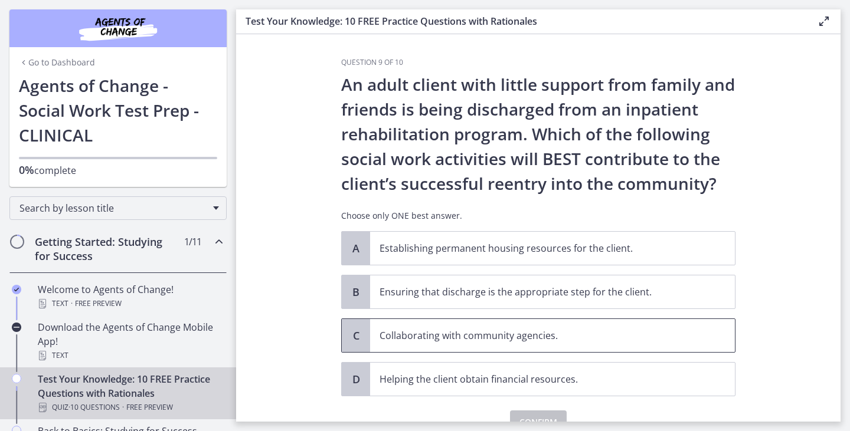
click at [473, 341] on p "Collaborating with community agencies." at bounding box center [540, 336] width 322 height 14
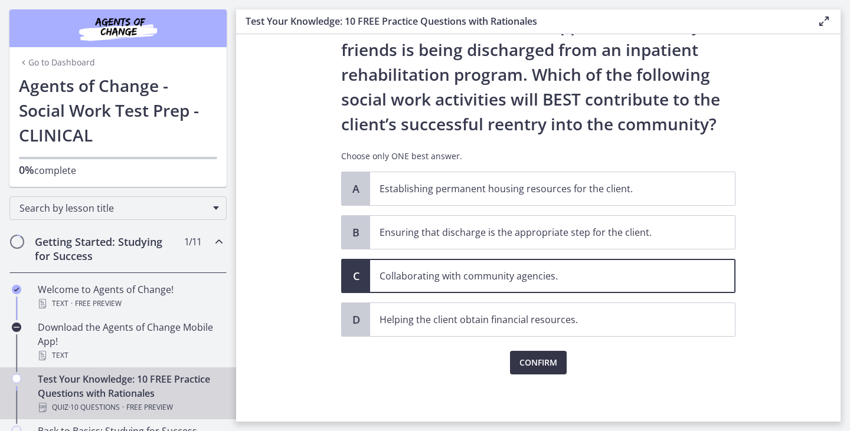
click at [533, 351] on button "Confirm" at bounding box center [538, 363] width 57 height 24
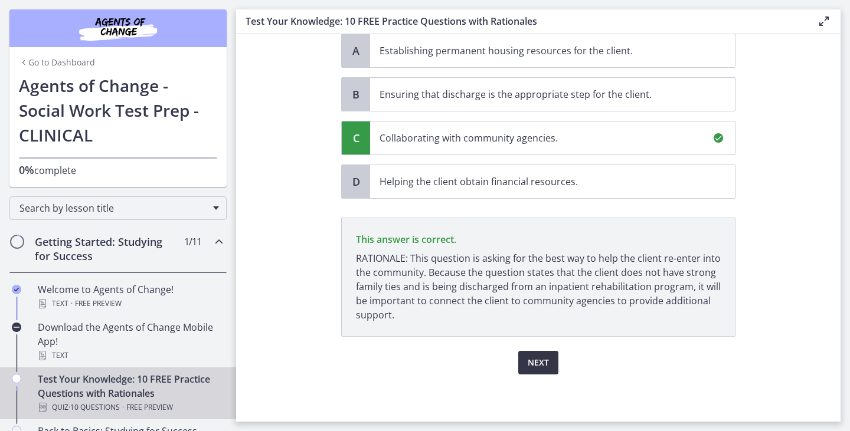
click at [557, 362] on button "Next" at bounding box center [538, 363] width 40 height 24
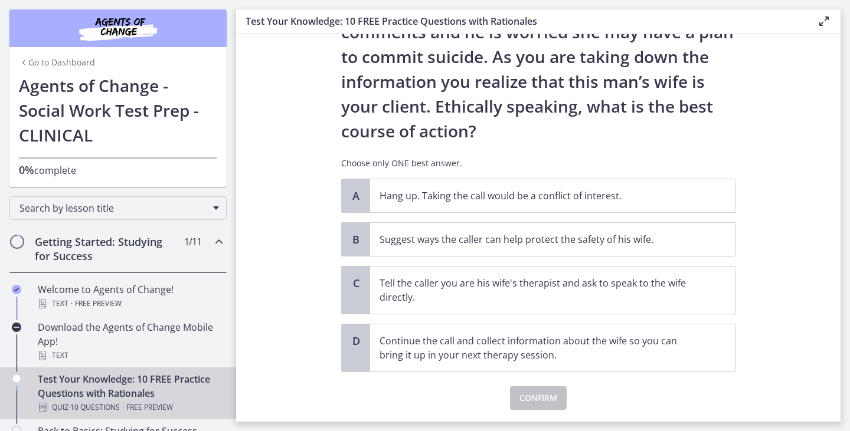
scroll to position [128, 0]
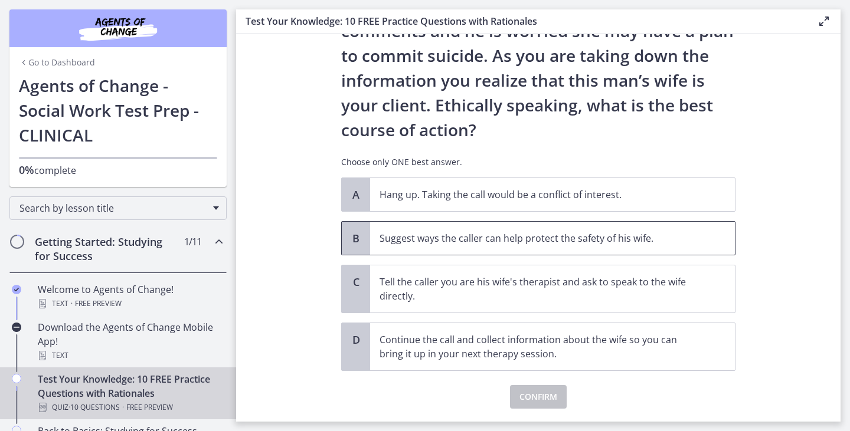
click at [559, 237] on p "Suggest ways the caller can help protect the safety of his wife." at bounding box center [540, 238] width 322 height 14
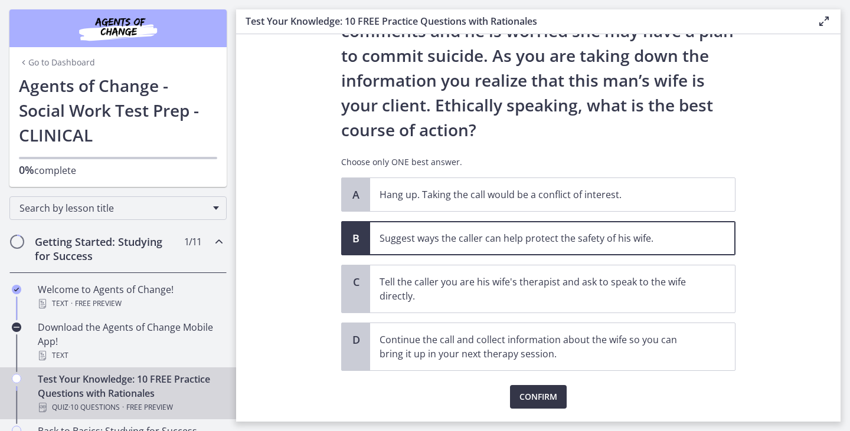
click at [537, 404] on span "Confirm" at bounding box center [538, 397] width 38 height 14
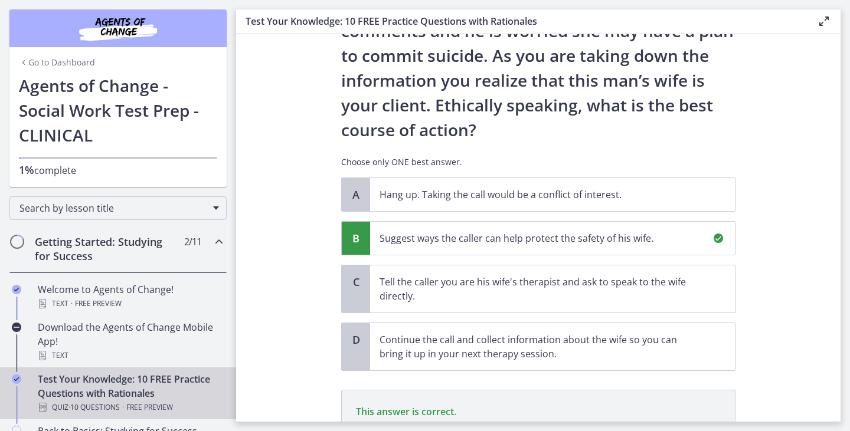
scroll to position [276, 0]
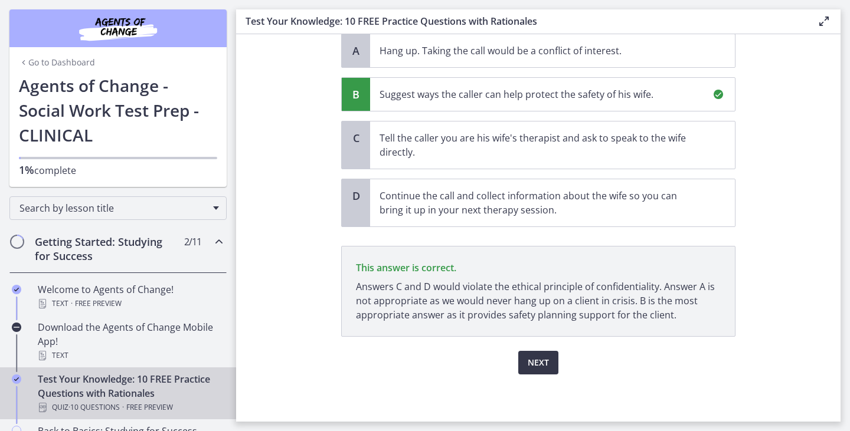
click at [543, 360] on span "Next" at bounding box center [537, 363] width 21 height 14
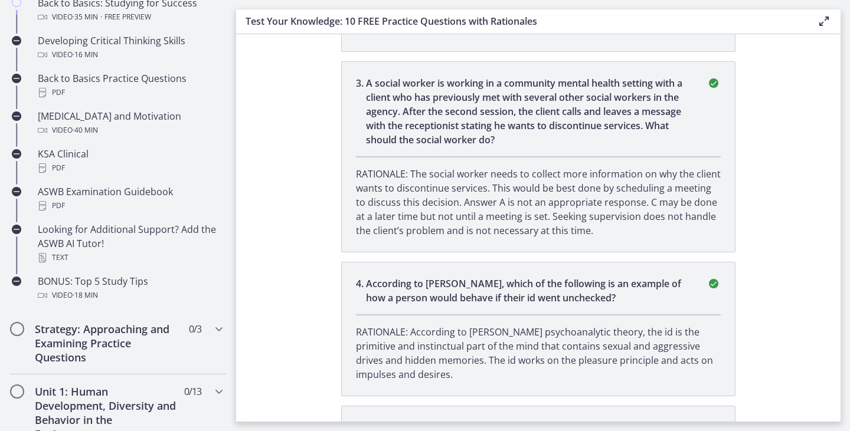
scroll to position [648, 0]
